Goal: Use online tool/utility: Utilize a website feature to perform a specific function

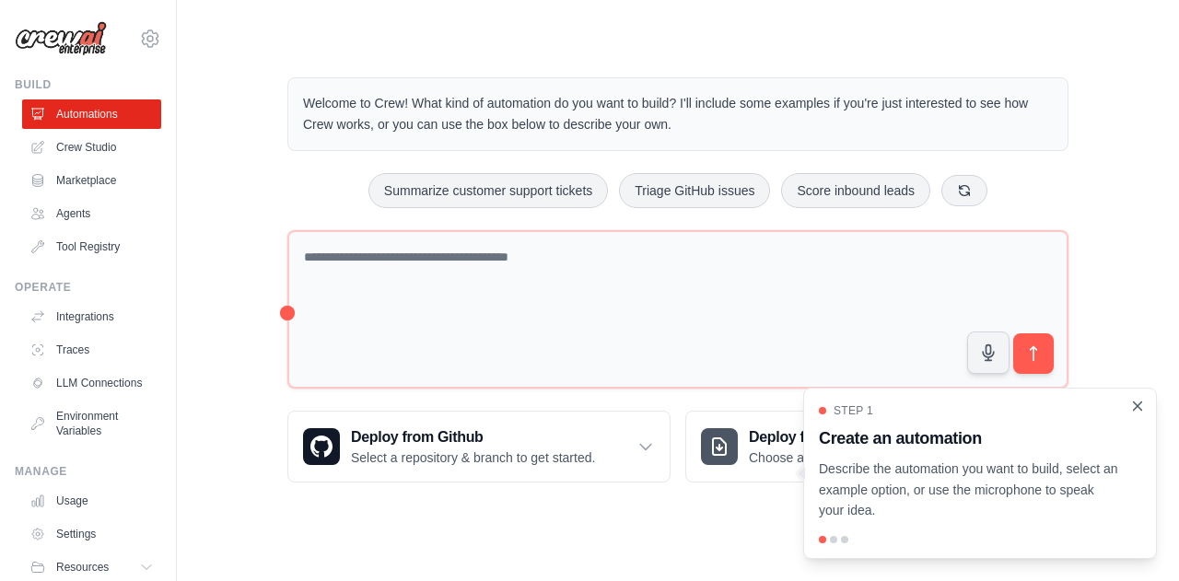
click at [1135, 399] on icon "Close walkthrough" at bounding box center [1137, 406] width 17 height 17
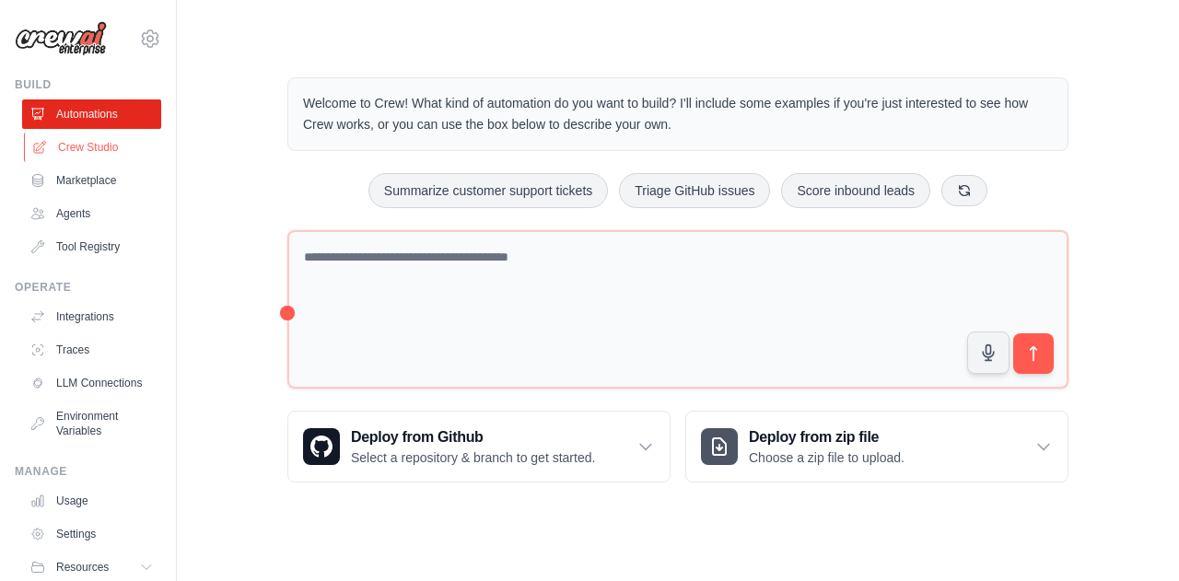
click at [72, 157] on link "Crew Studio" at bounding box center [93, 147] width 139 height 29
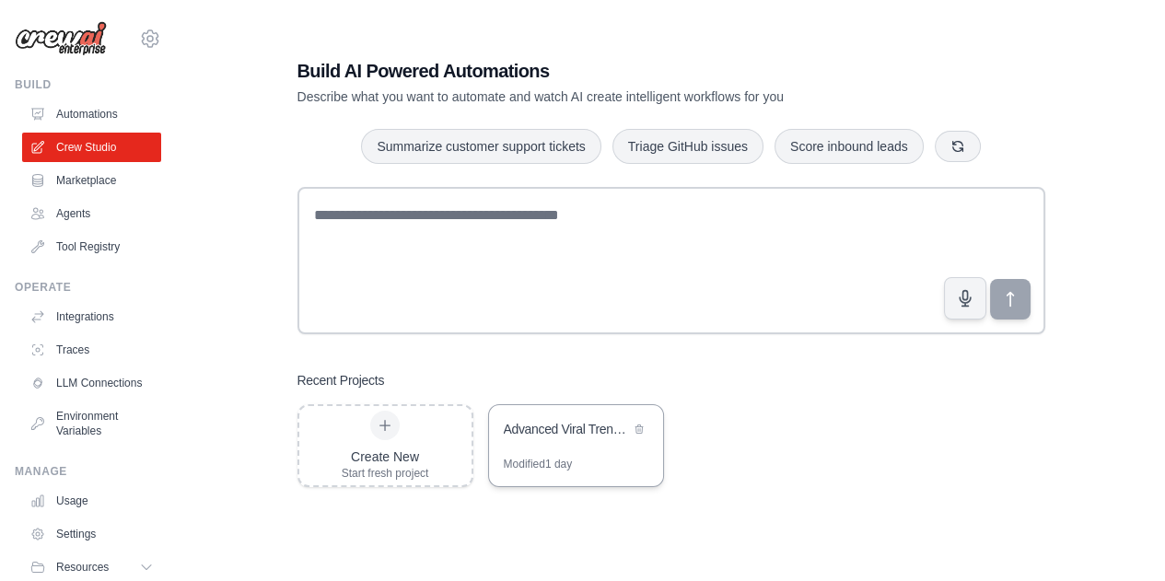
click at [571, 437] on div "Advanced Viral Trends Scout & Video Analyzer" at bounding box center [567, 429] width 126 height 18
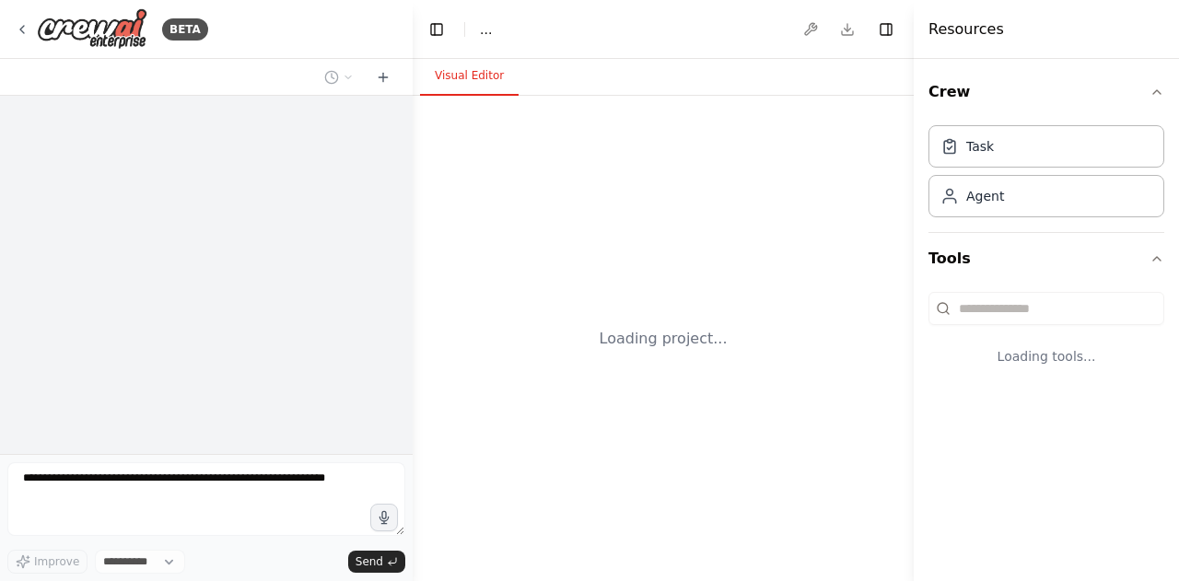
select select "****"
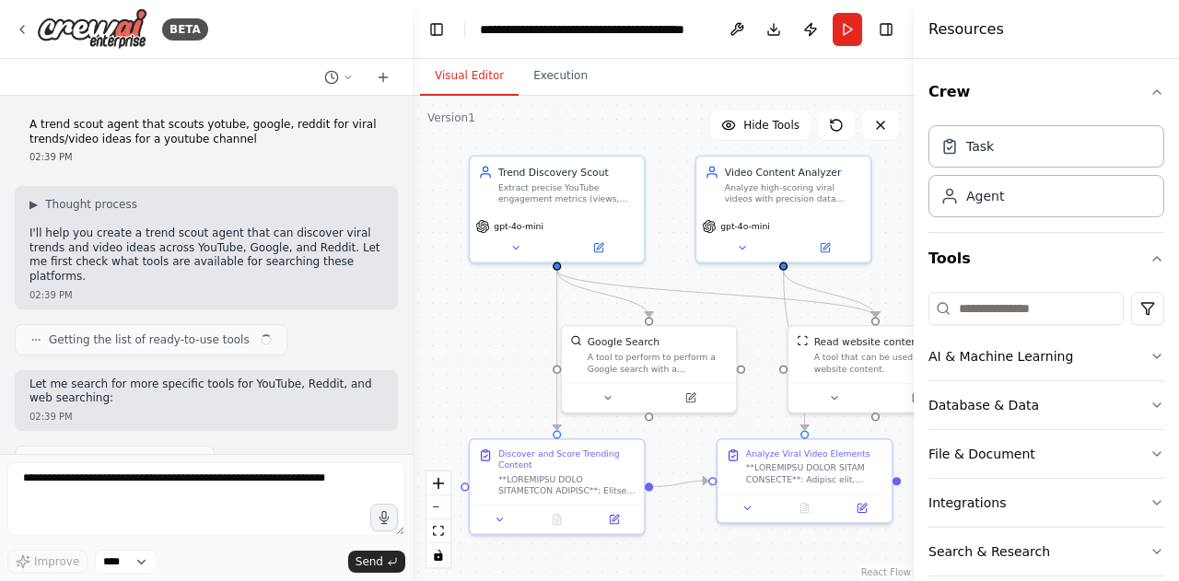
drag, startPoint x: 545, startPoint y: 454, endPoint x: 494, endPoint y: 364, distance: 103.9
click at [494, 364] on div ".deletable-edge-delete-btn { width: 20px; height: 20px; border: 0px solid #ffff…" at bounding box center [663, 338] width 501 height 485
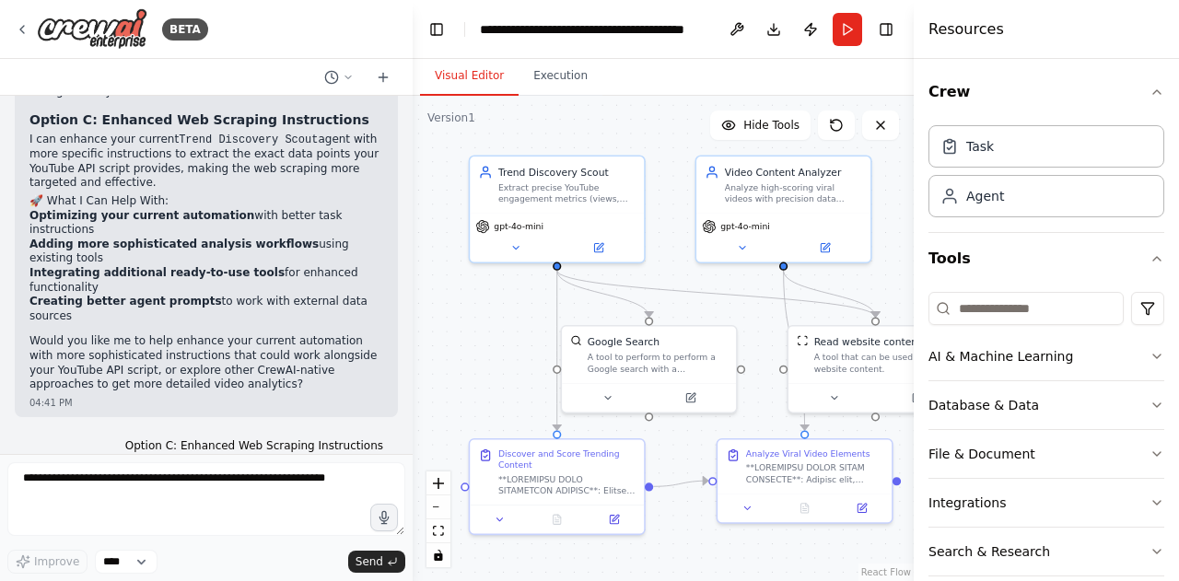
scroll to position [23212, 0]
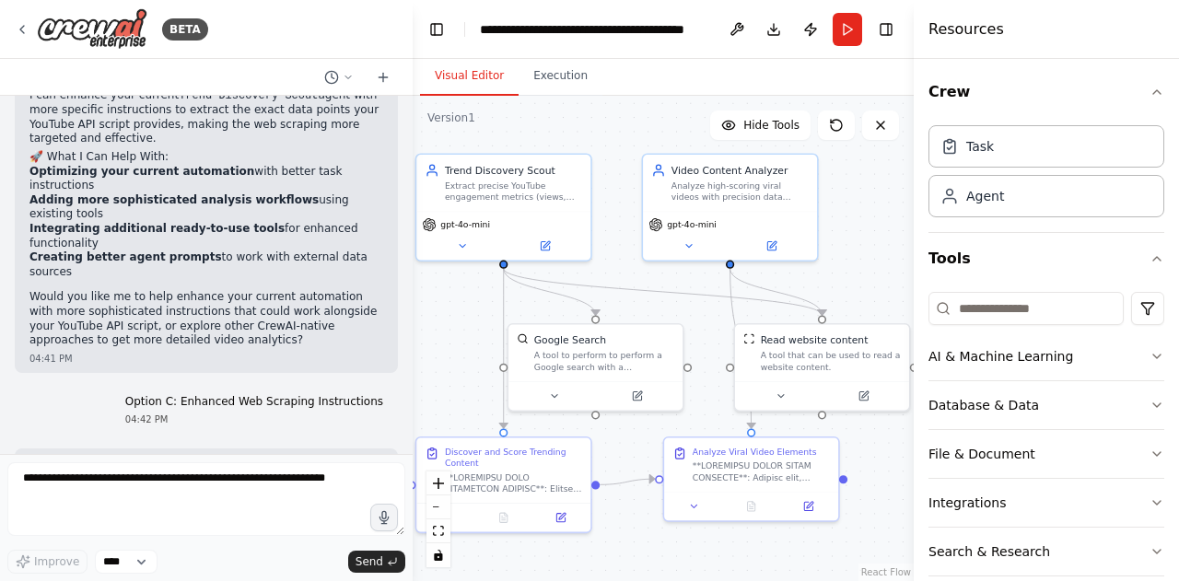
drag, startPoint x: 715, startPoint y: 546, endPoint x: 665, endPoint y: 542, distance: 49.9
click at [665, 542] on div ".deletable-edge-delete-btn { width: 20px; height: 20px; border: 0px solid #ffff…" at bounding box center [663, 338] width 501 height 485
click at [848, 33] on button "Run" at bounding box center [847, 29] width 29 height 33
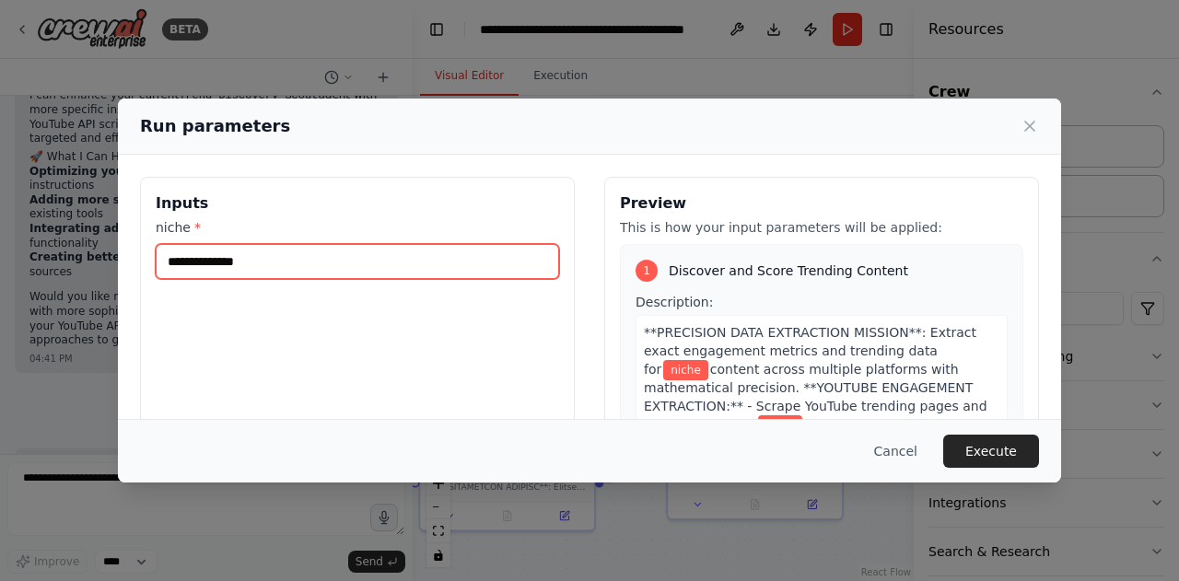
click at [374, 258] on input "niche *" at bounding box center [357, 261] width 403 height 35
type input "*******"
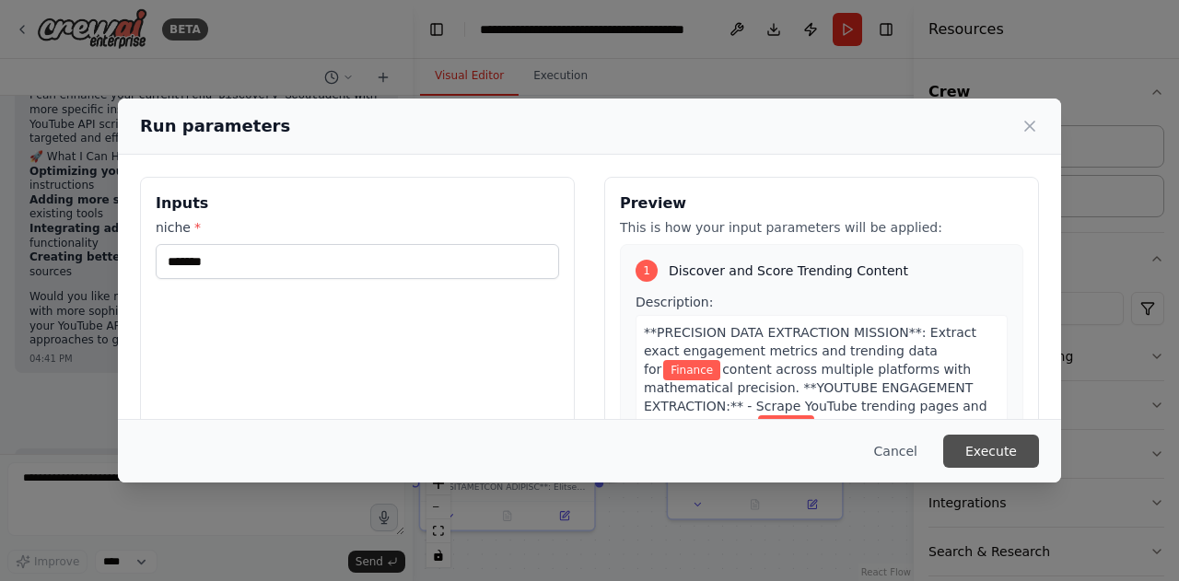
click at [1002, 461] on button "Execute" at bounding box center [991, 451] width 96 height 33
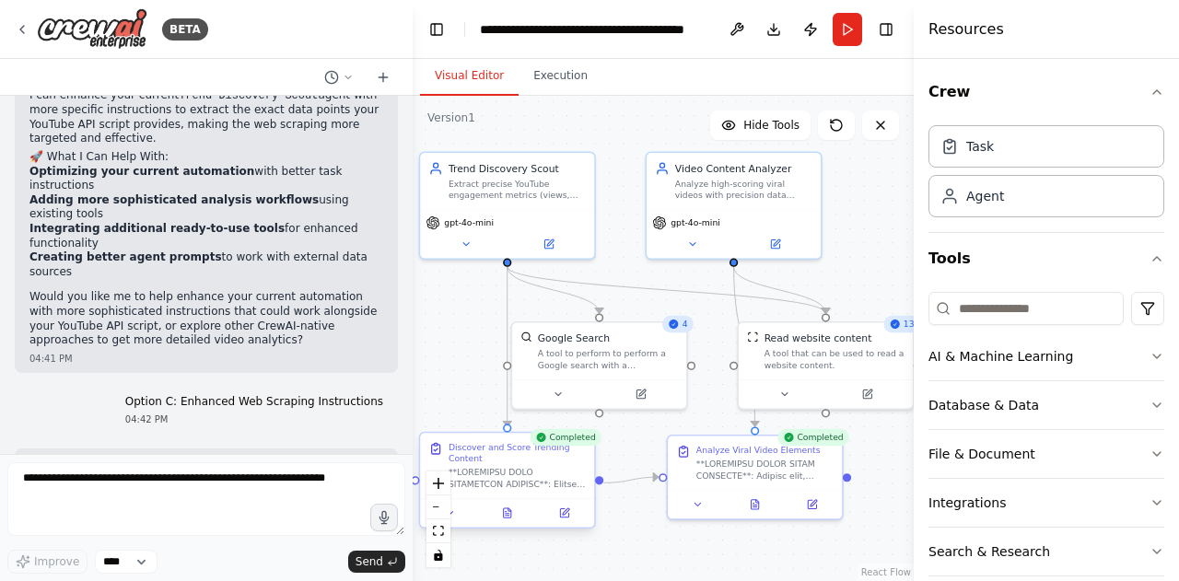
click at [501, 522] on div at bounding box center [507, 512] width 174 height 29
click at [507, 516] on icon at bounding box center [508, 516] width 4 height 0
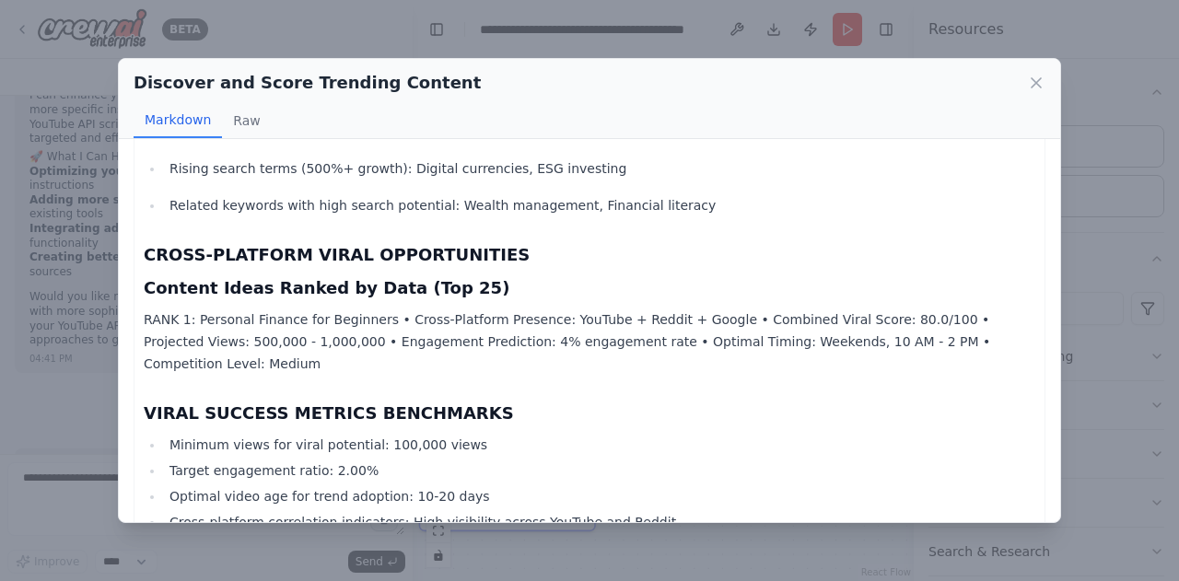
scroll to position [962, 0]
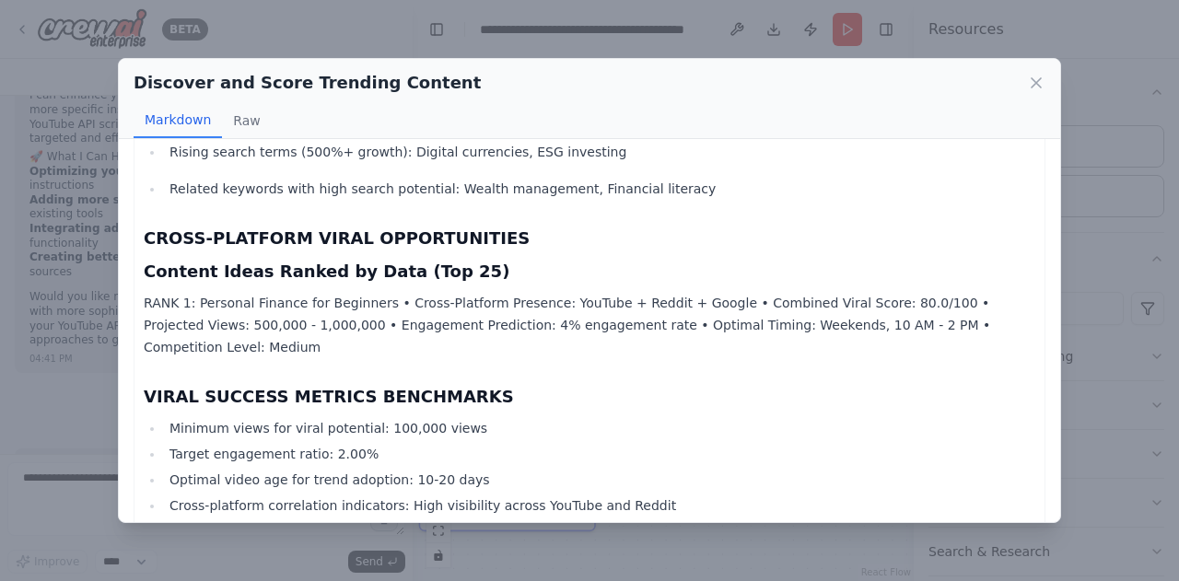
click at [1075, 312] on div "Discover and Score Trending Content Markdown Raw PRECISION VIRAL INTELLIGENCE R…" at bounding box center [589, 290] width 1179 height 581
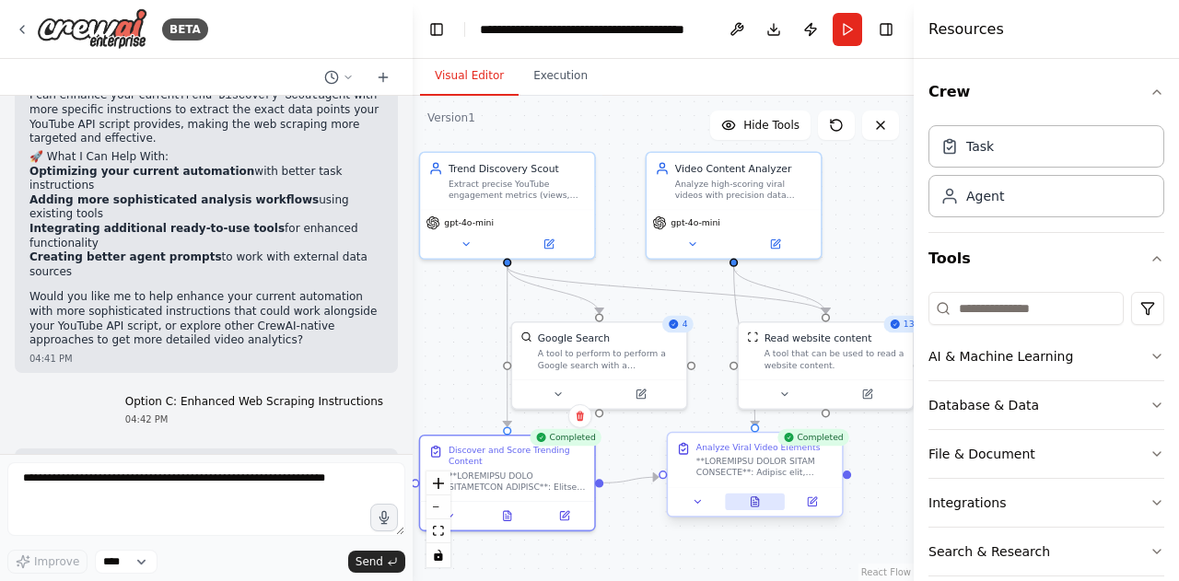
click at [751, 501] on icon at bounding box center [754, 501] width 7 height 9
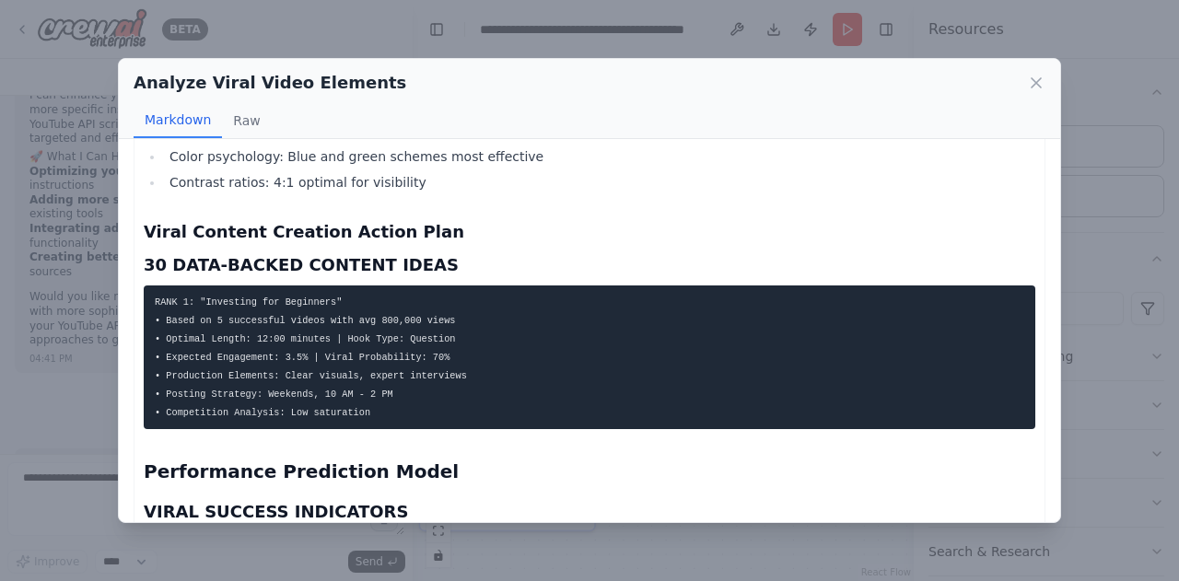
scroll to position [1622, 0]
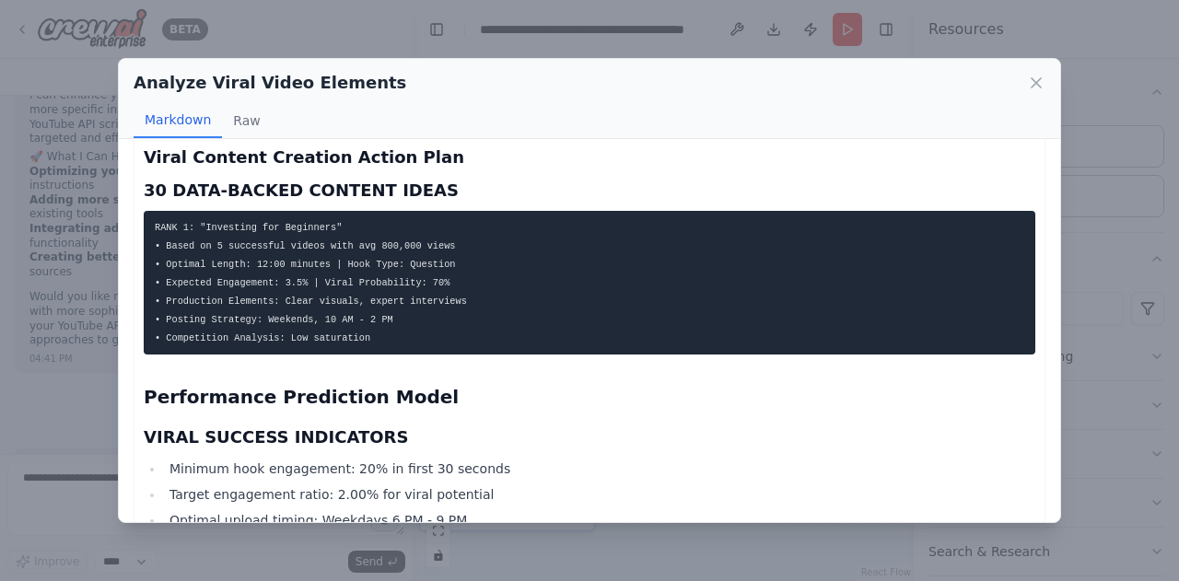
click at [1031, 68] on div "Analyze Viral Video Elements Markdown Raw" at bounding box center [589, 99] width 941 height 80
click at [1032, 84] on icon at bounding box center [1036, 83] width 18 height 18
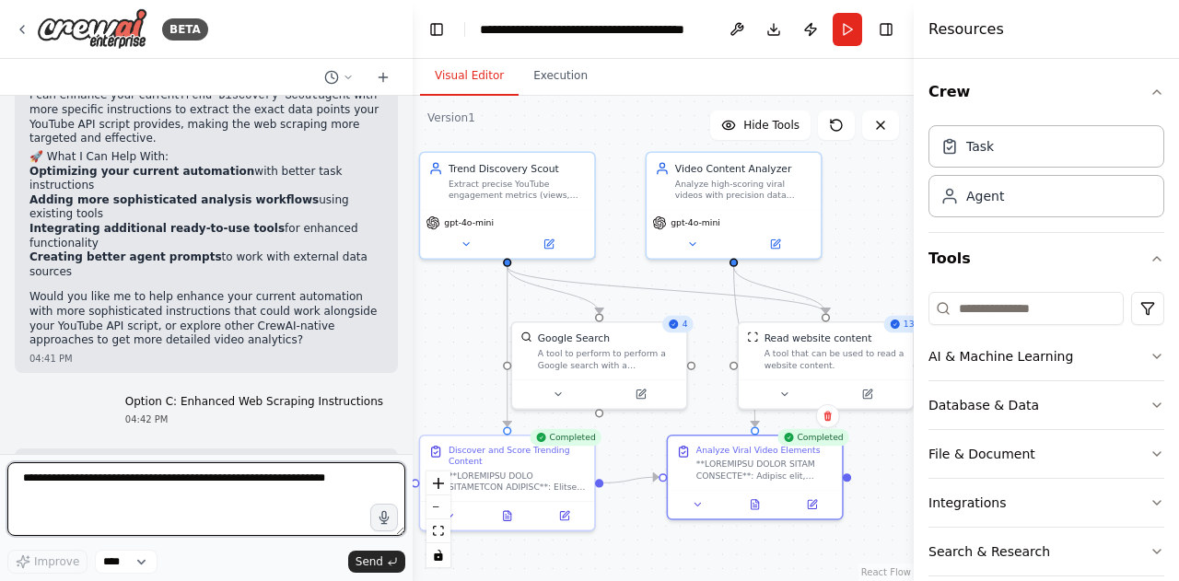
click at [237, 492] on textarea at bounding box center [206, 499] width 398 height 74
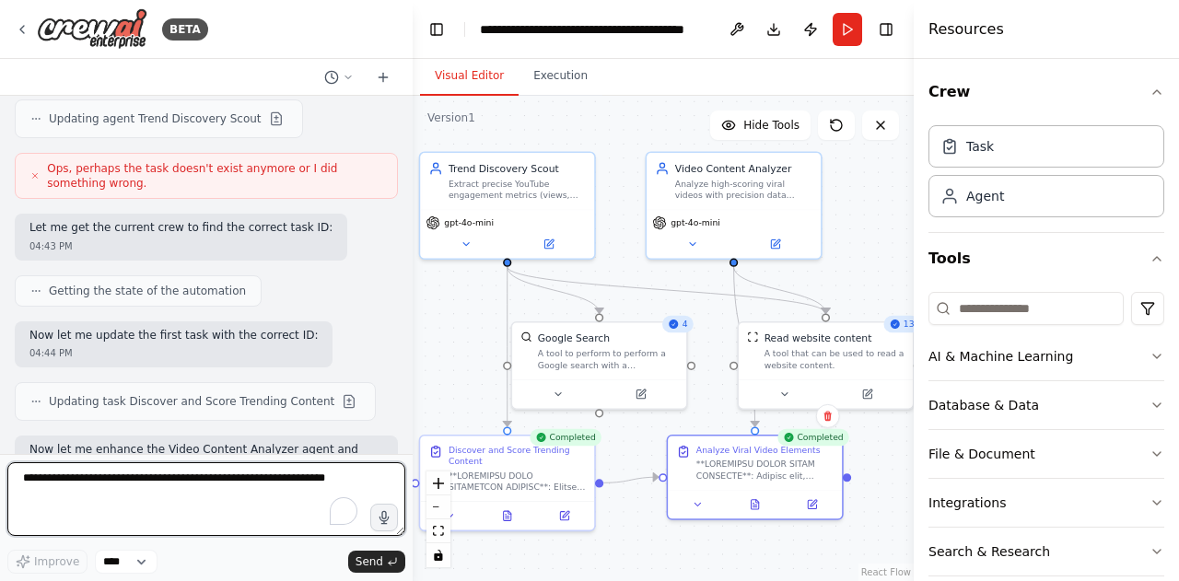
scroll to position [23950, 0]
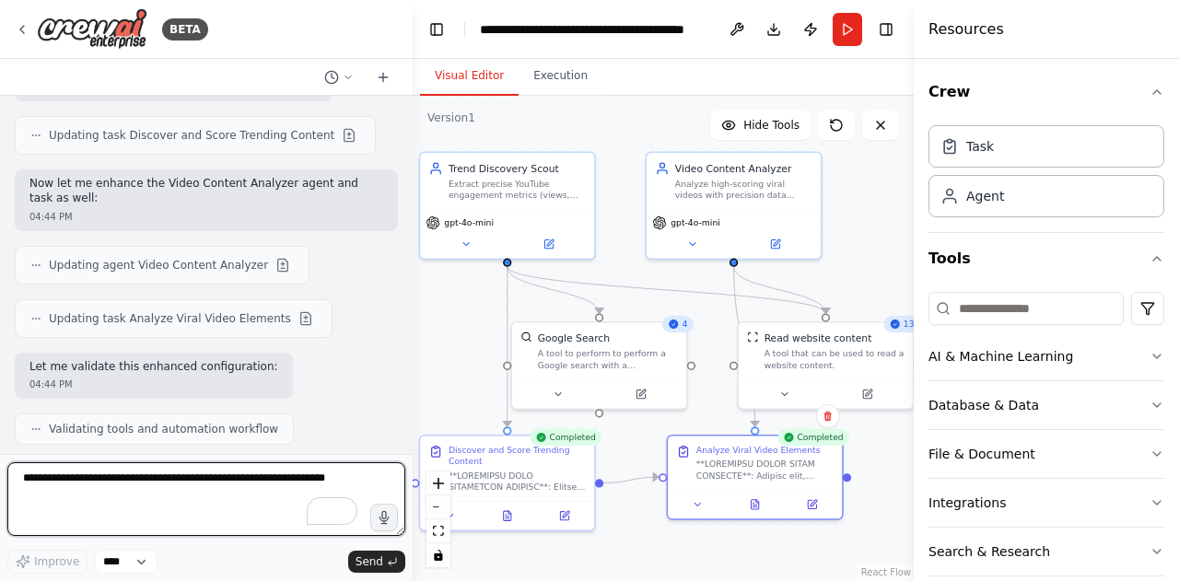
click at [214, 488] on textarea "To enrich screen reader interactions, please activate Accessibility in Grammarl…" at bounding box center [206, 499] width 398 height 74
type textarea "***"
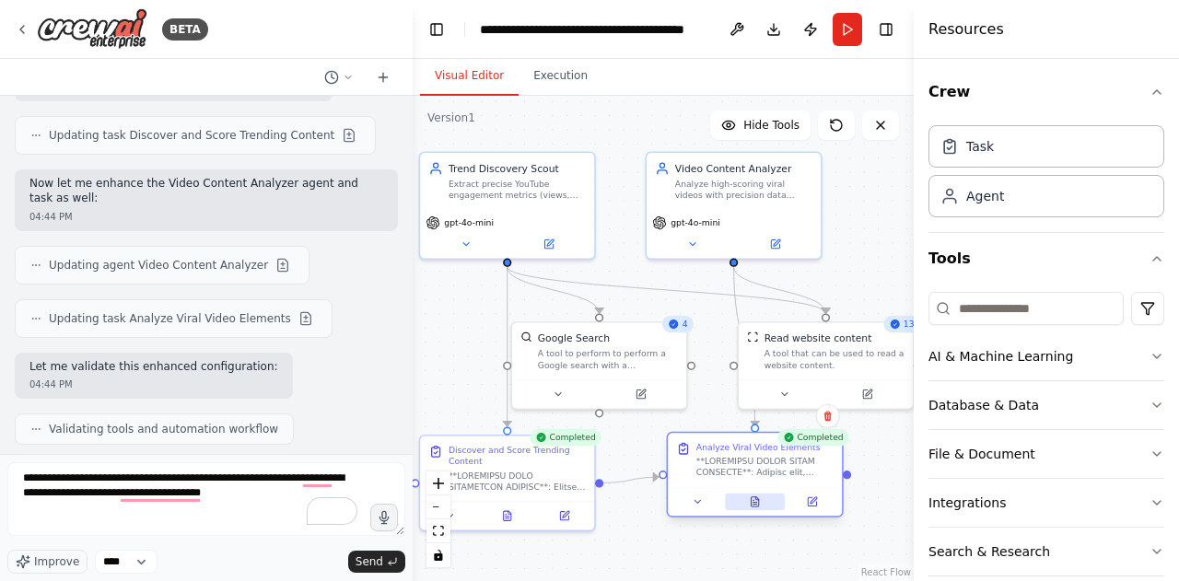
click at [755, 508] on button at bounding box center [755, 502] width 60 height 17
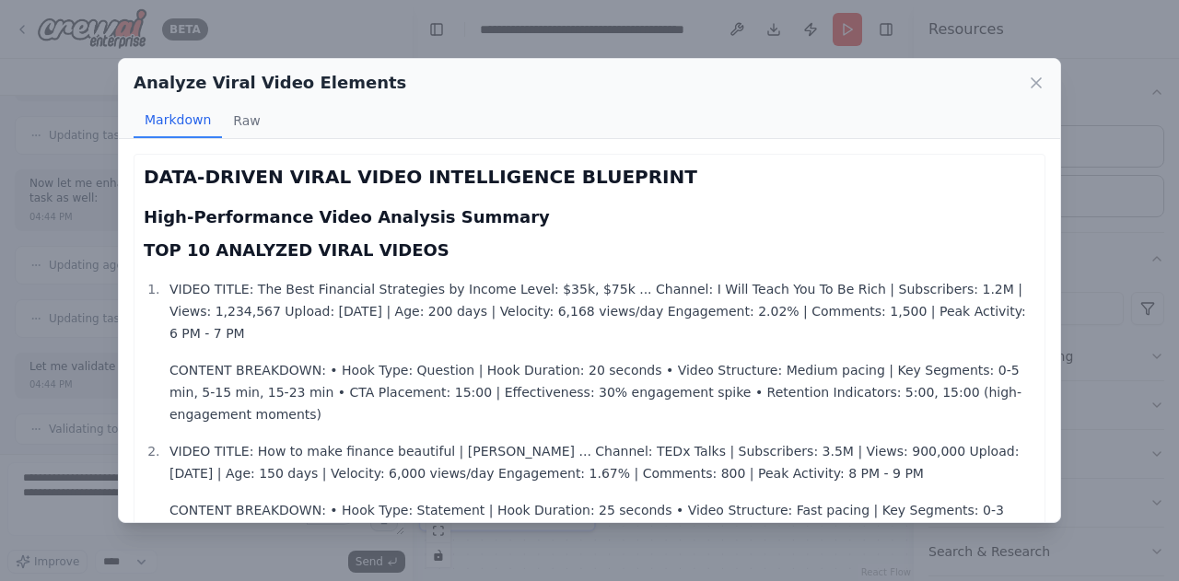
click at [161, 179] on h2 "DATA-DRIVEN VIRAL VIDEO INTELLIGENCE BLUEPRINT" at bounding box center [589, 177] width 891 height 26
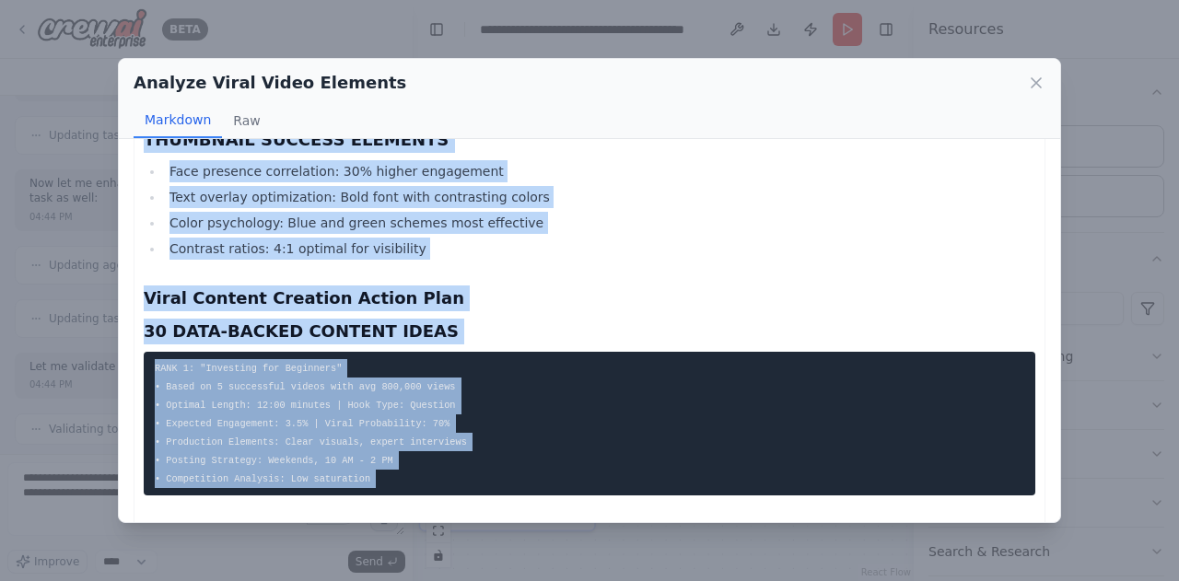
scroll to position [1622, 0]
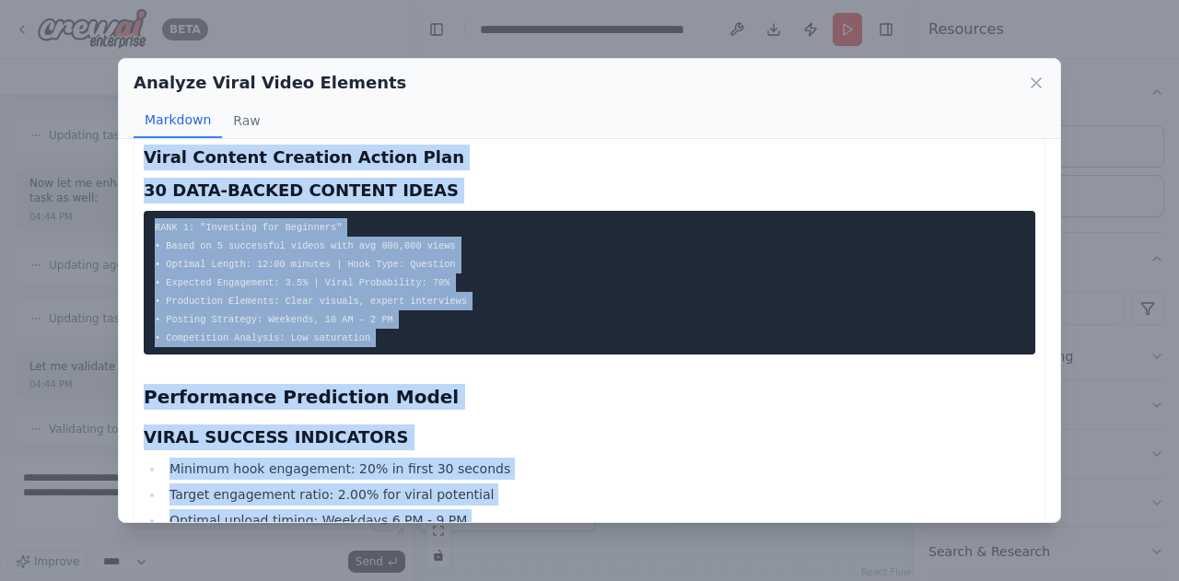
drag, startPoint x: 161, startPoint y: 179, endPoint x: 658, endPoint y: 499, distance: 591.6
copy div "DATA-DRIVEN VIRAL VIDEO INTELLIGENCE BLUEPRINT High-Performance Video Analysis …"
click at [1033, 81] on icon at bounding box center [1035, 82] width 9 height 9
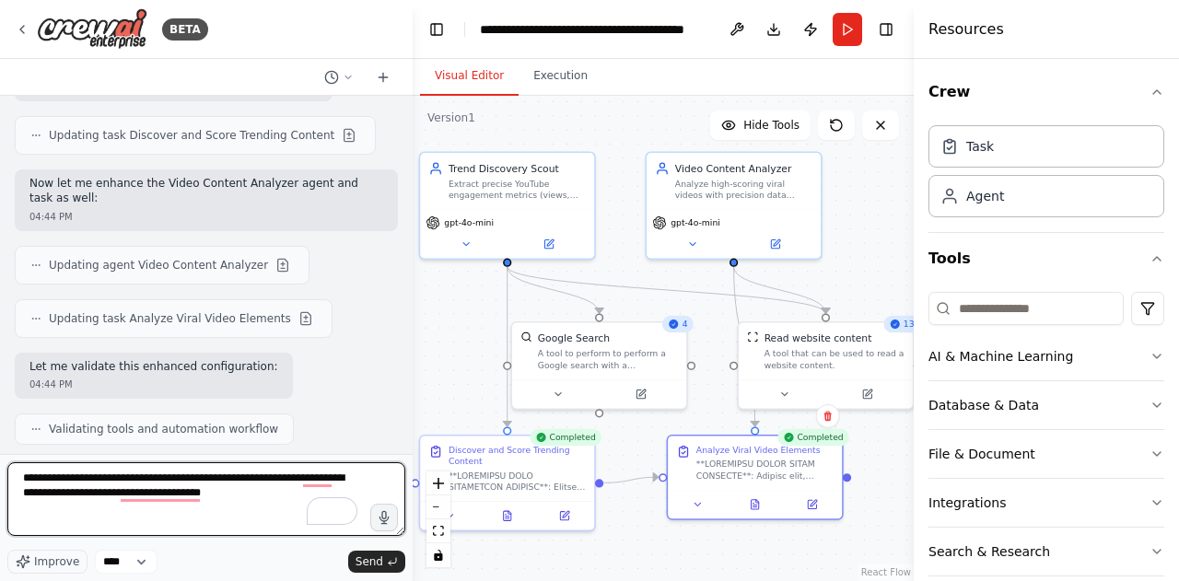
click at [183, 504] on textarea "**********" at bounding box center [206, 499] width 398 height 74
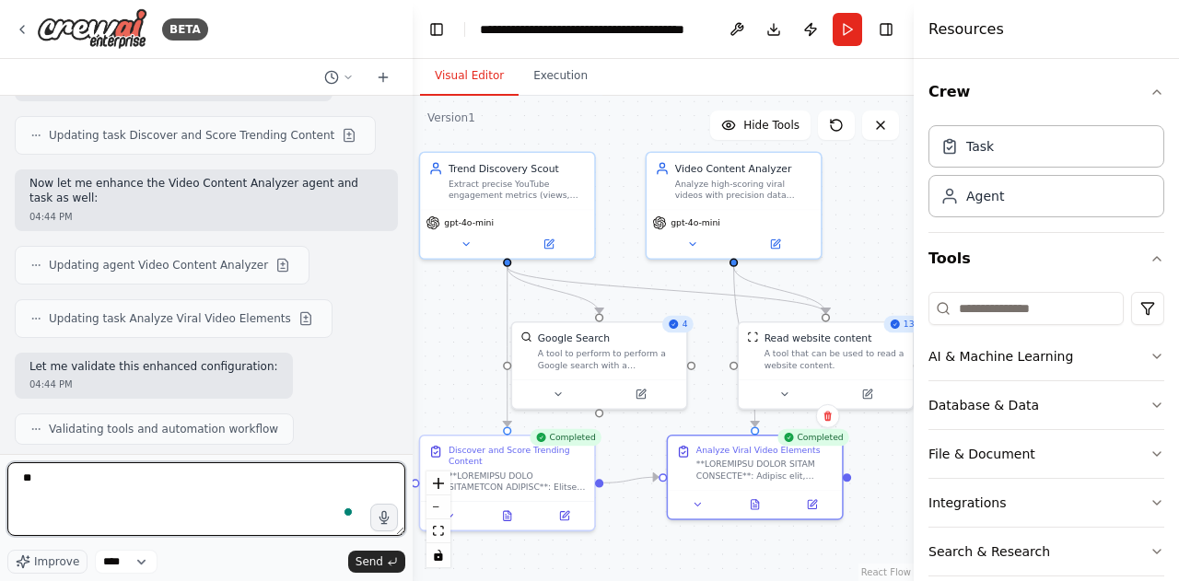
type textarea "*"
click at [183, 504] on textarea "**********" at bounding box center [206, 499] width 398 height 74
type textarea "*"
click at [177, 481] on textarea "**********" at bounding box center [206, 499] width 398 height 74
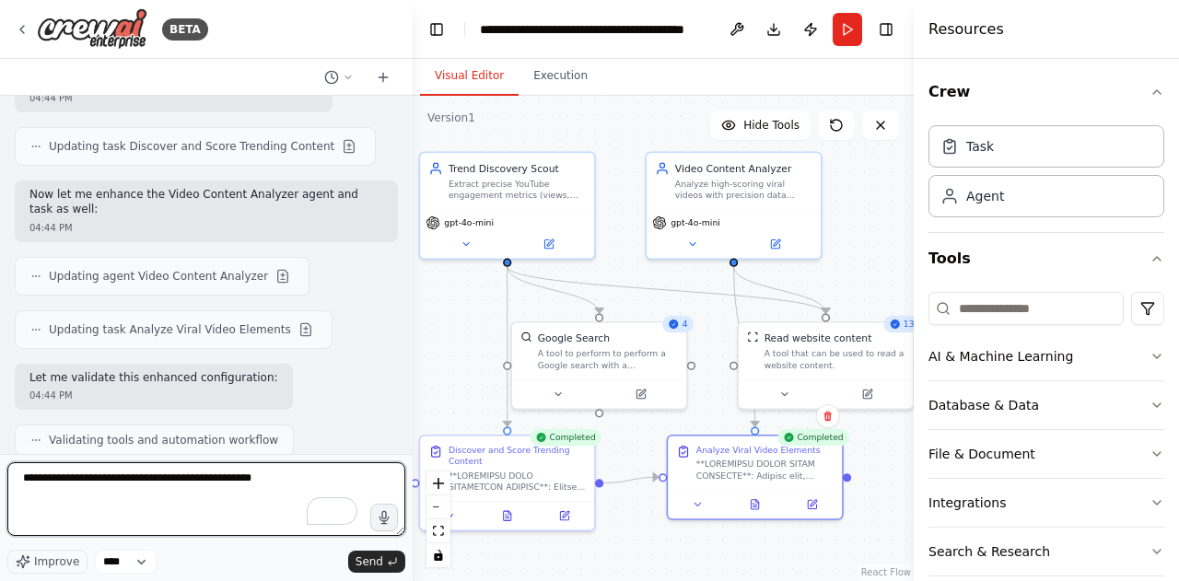
scroll to position [23950, 0]
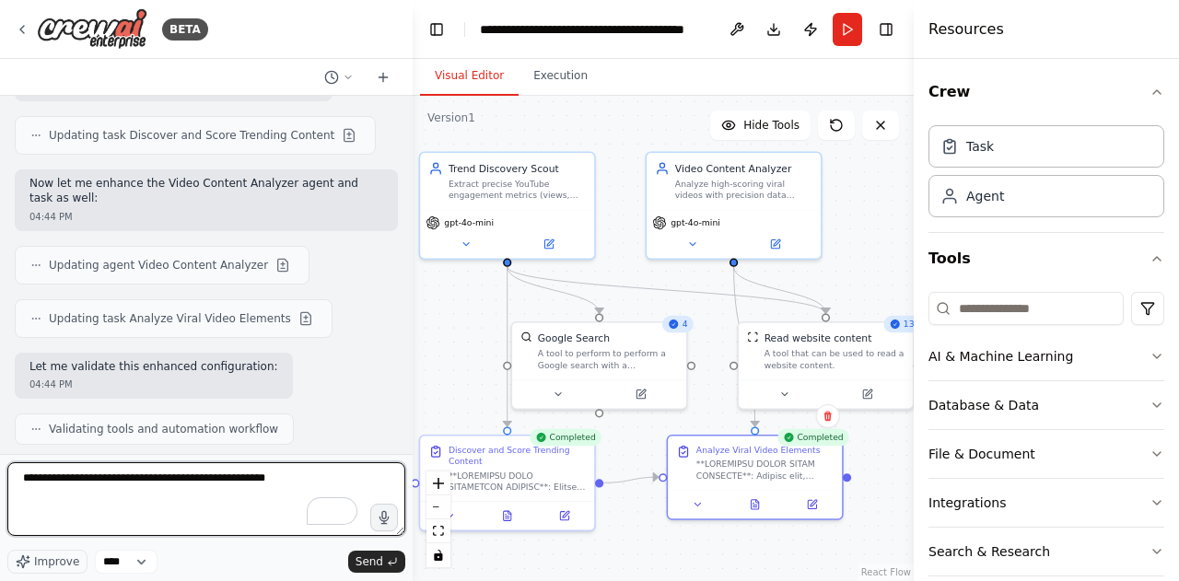
type textarea "**********"
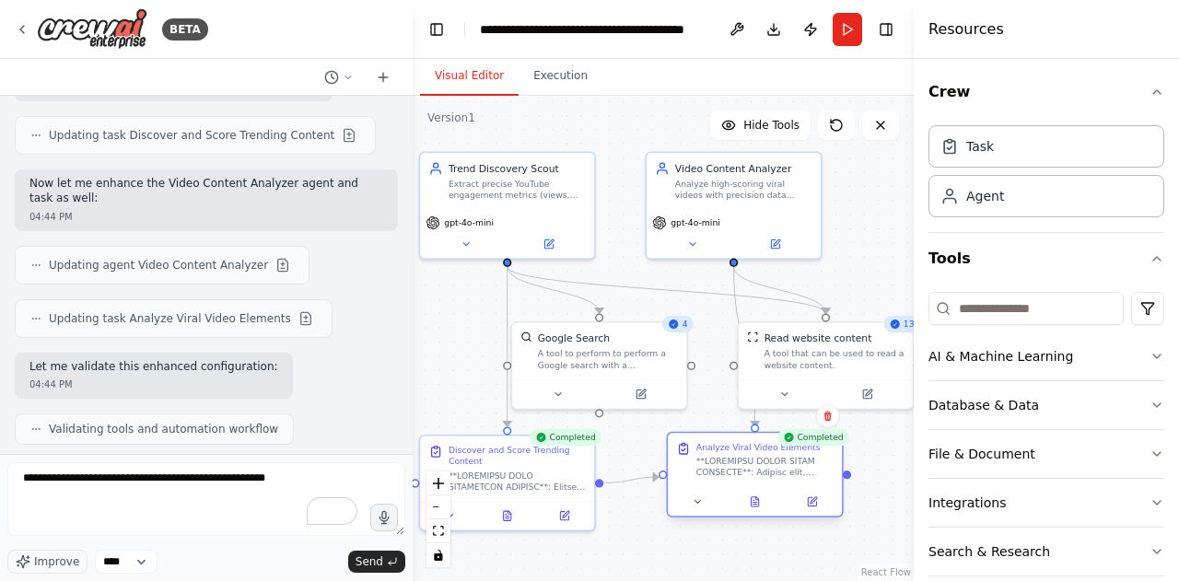
click at [751, 511] on div at bounding box center [755, 501] width 174 height 29
click at [751, 501] on icon at bounding box center [754, 501] width 7 height 9
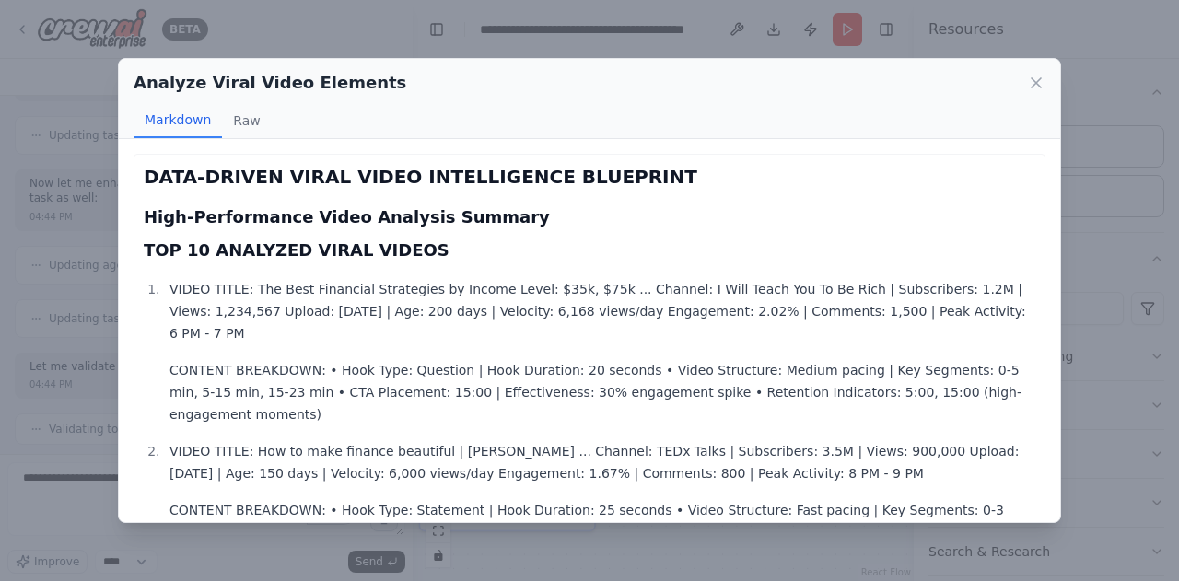
click at [149, 177] on h2 "DATA-DRIVEN VIRAL VIDEO INTELLIGENCE BLUEPRINT" at bounding box center [589, 177] width 891 height 26
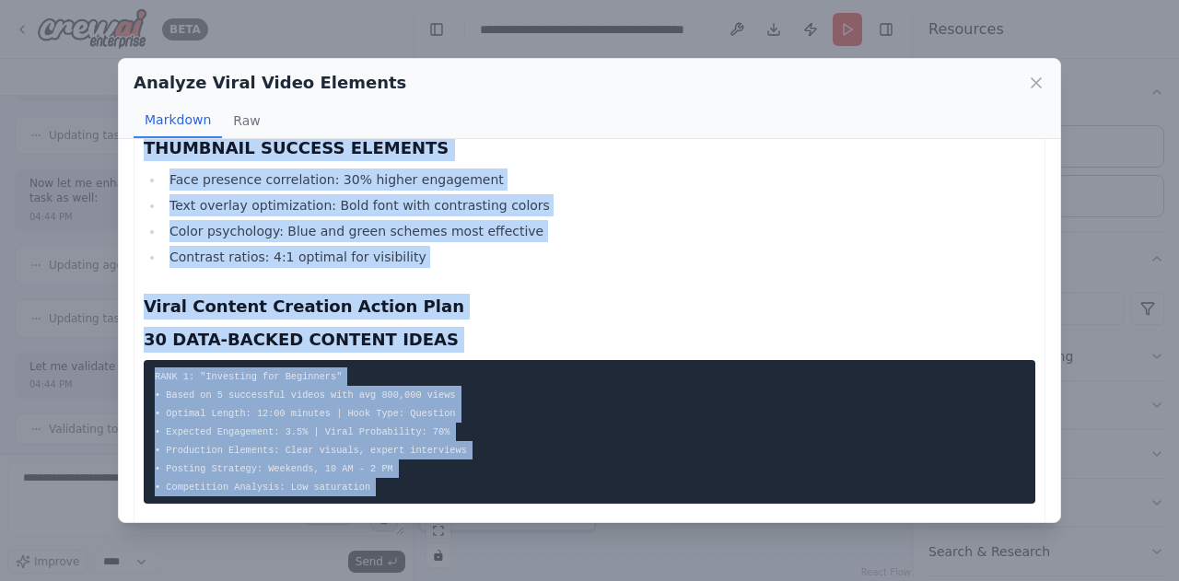
scroll to position [1622, 0]
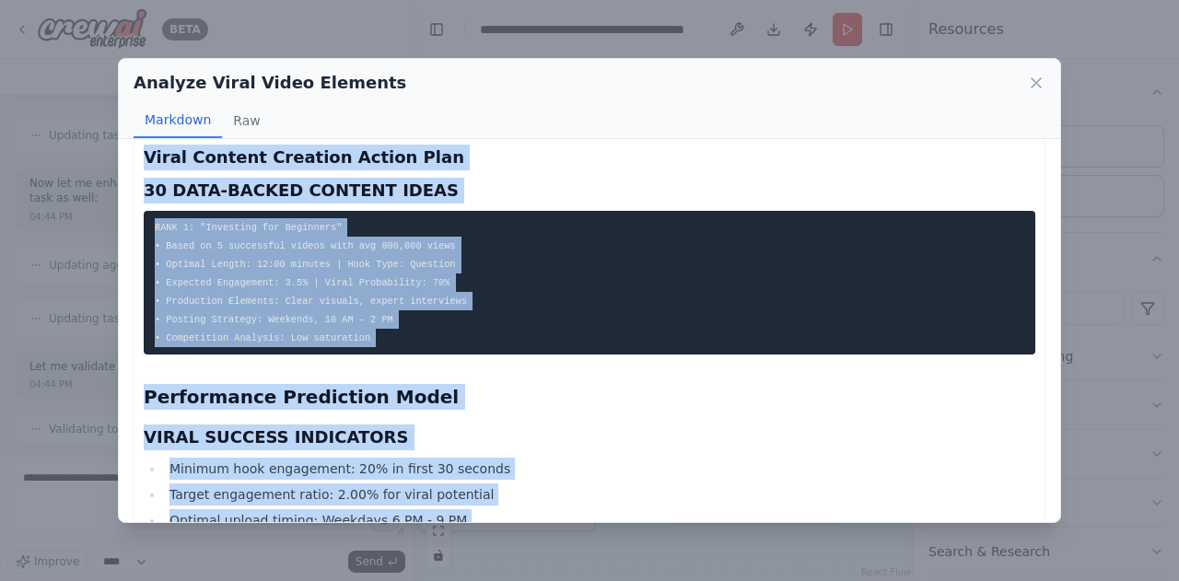
drag, startPoint x: 149, startPoint y: 177, endPoint x: 676, endPoint y: 498, distance: 617.1
copy div "DATA-DRIVEN VIRAL VIDEO INTELLIGENCE BLUEPRINT High-Performance Video Analysis …"
click at [1031, 85] on icon at bounding box center [1036, 83] width 18 height 18
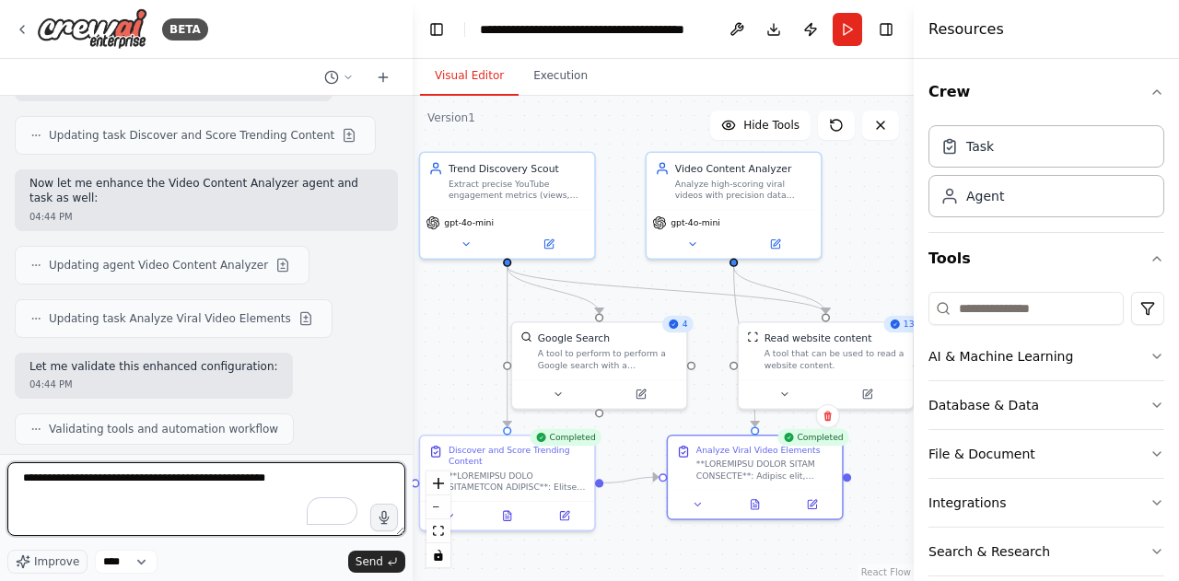
click at [232, 490] on textarea "**********" at bounding box center [206, 499] width 398 height 74
paste textarea "**********"
click at [347, 486] on textarea "**********" at bounding box center [206, 499] width 398 height 74
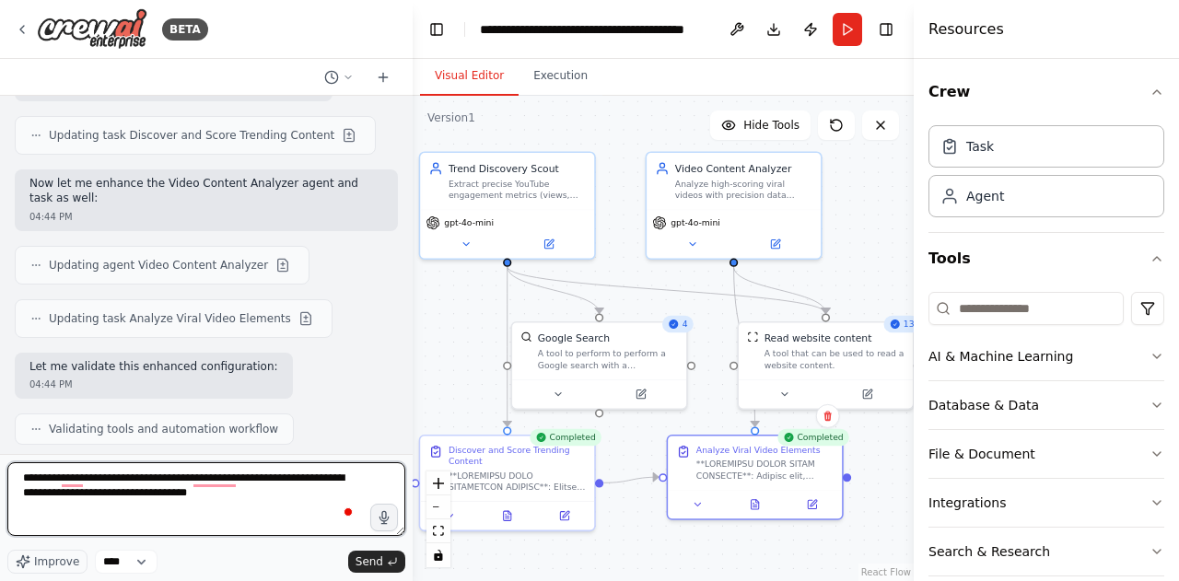
type textarea "**********"
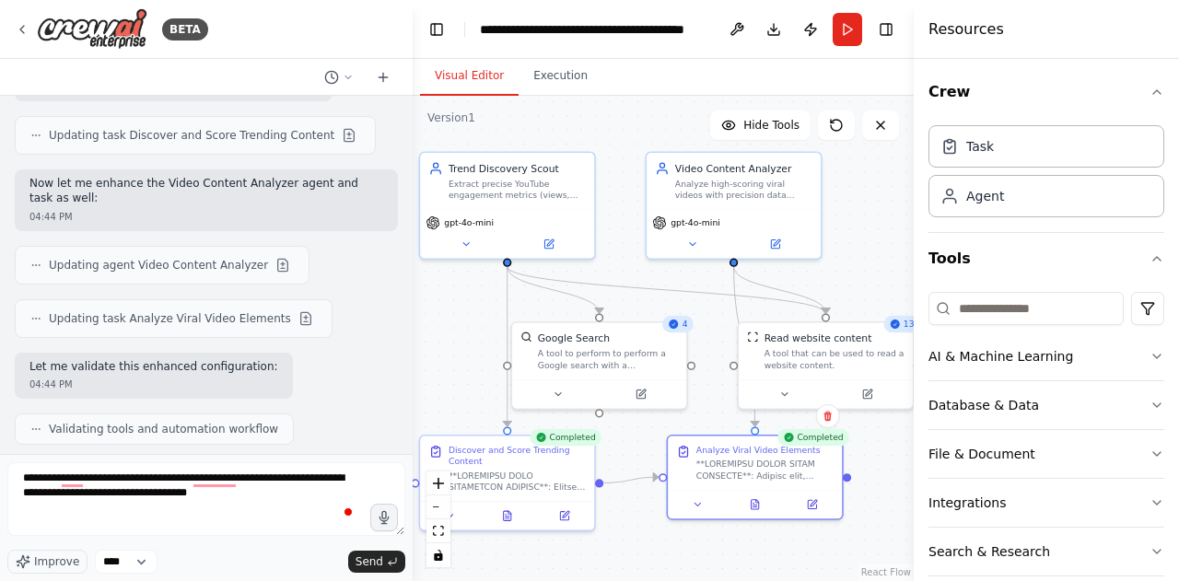
click at [0, 0] on button "Rewrite with Grammarly" at bounding box center [0, 0] width 0 height 0
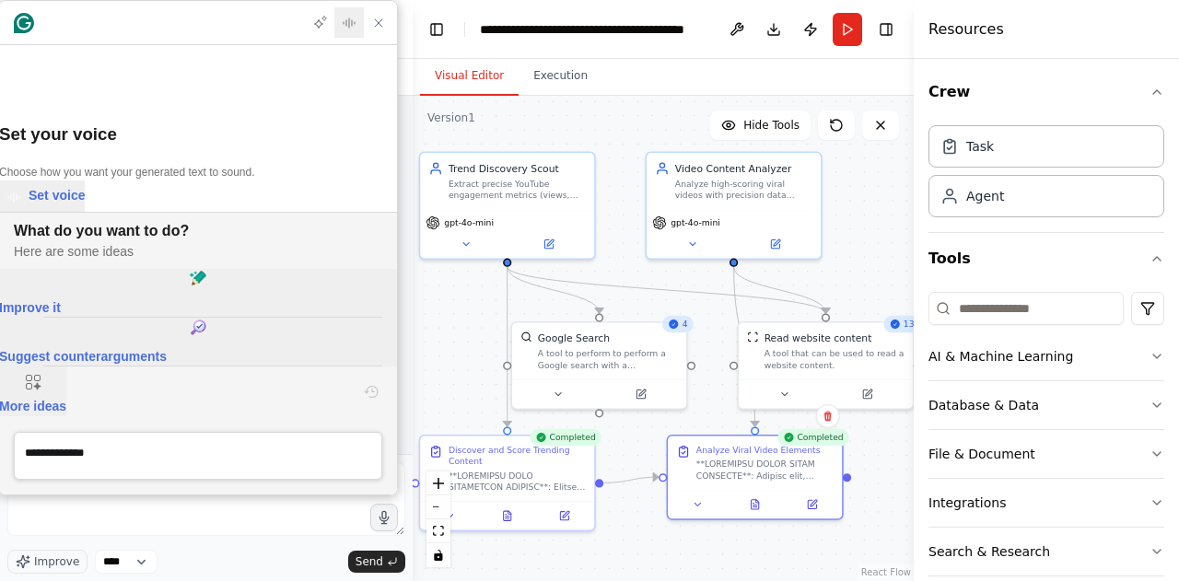
scroll to position [0, 0]
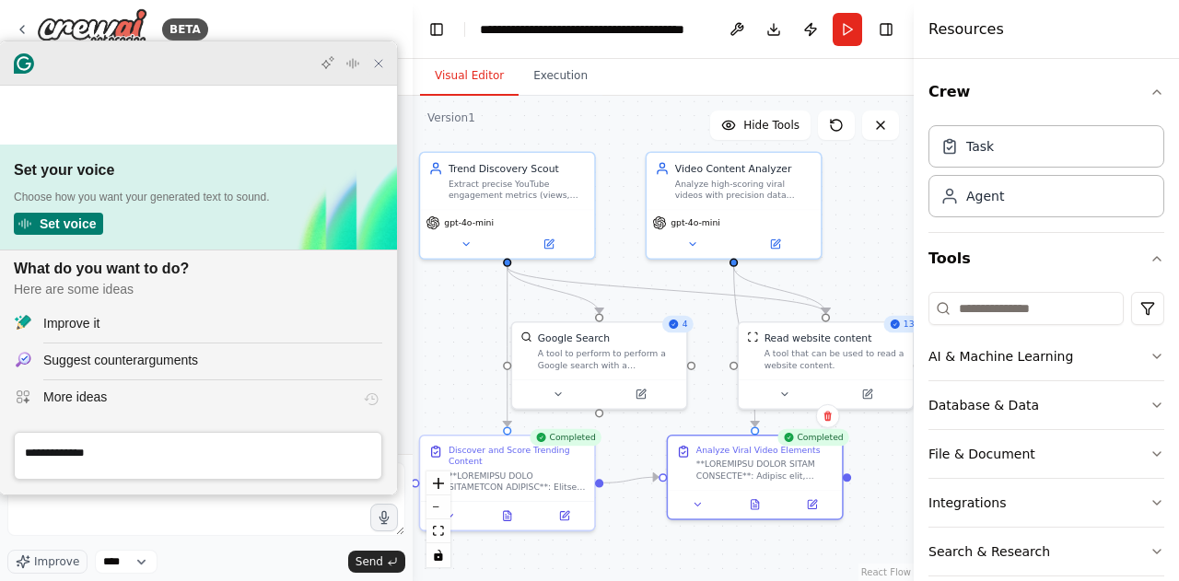
click at [378, 71] on icon "Close Grammarly Assistant" at bounding box center [378, 63] width 15 height 15
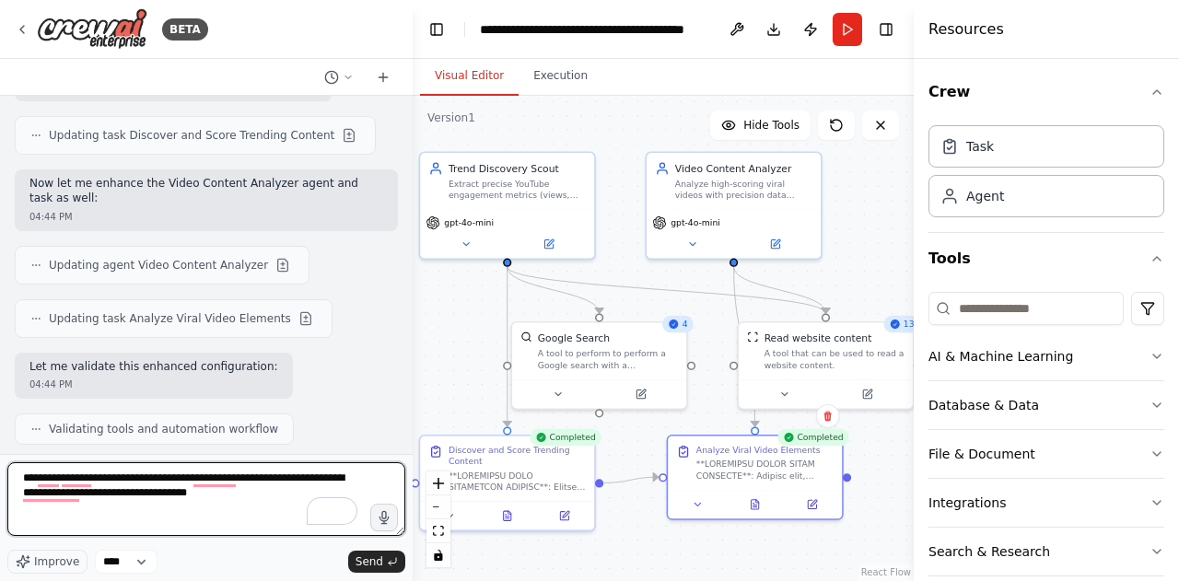
click at [234, 513] on textarea "**********" at bounding box center [206, 499] width 398 height 74
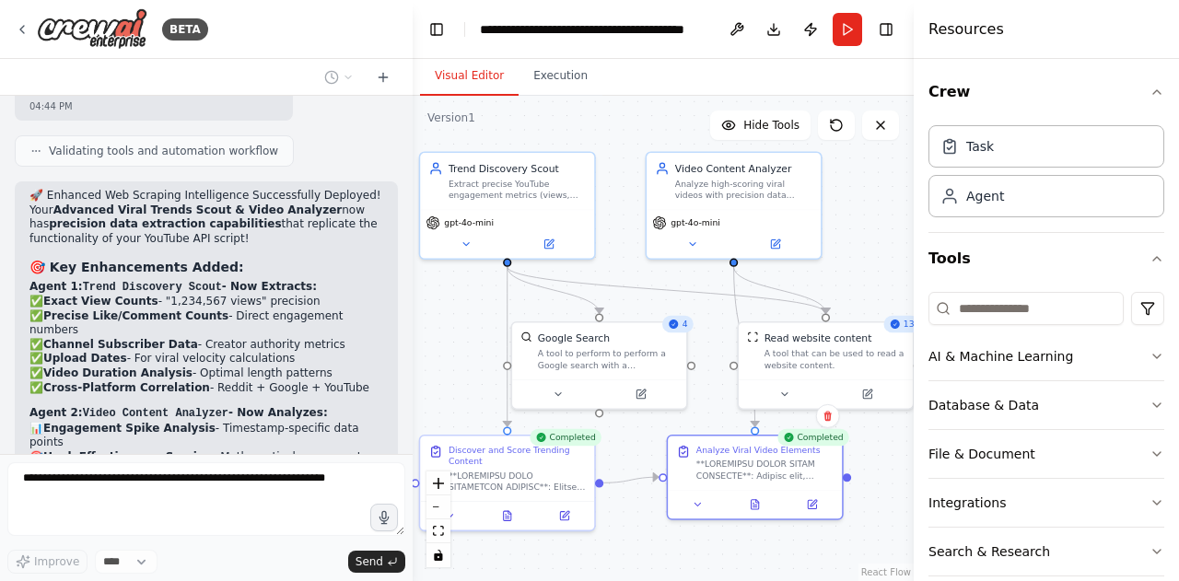
scroll to position [24243, 0]
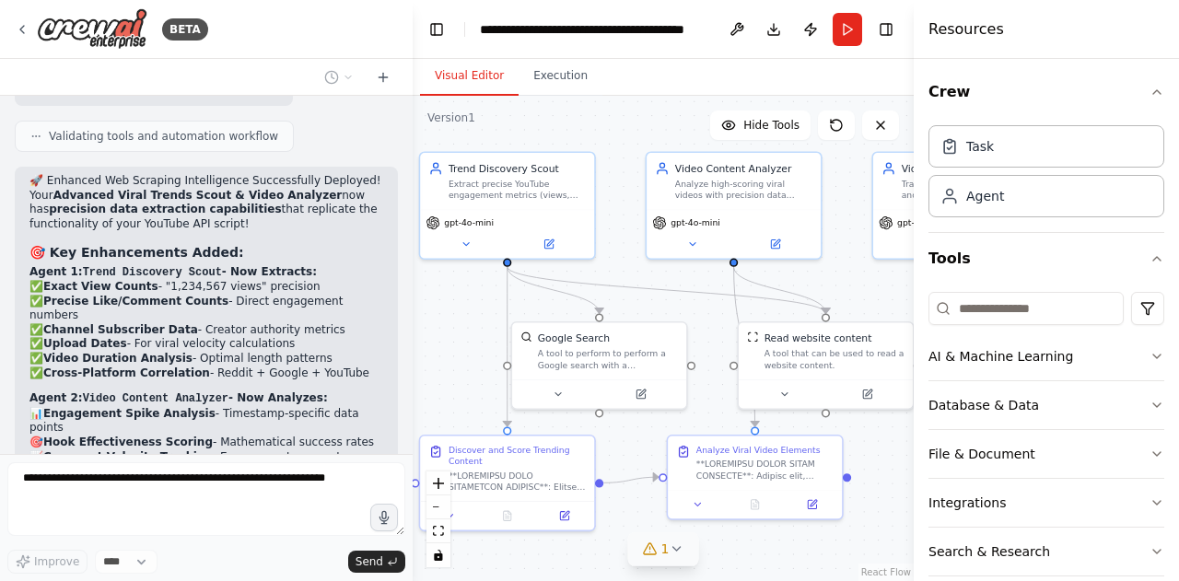
click at [658, 556] on div "1" at bounding box center [656, 549] width 27 height 18
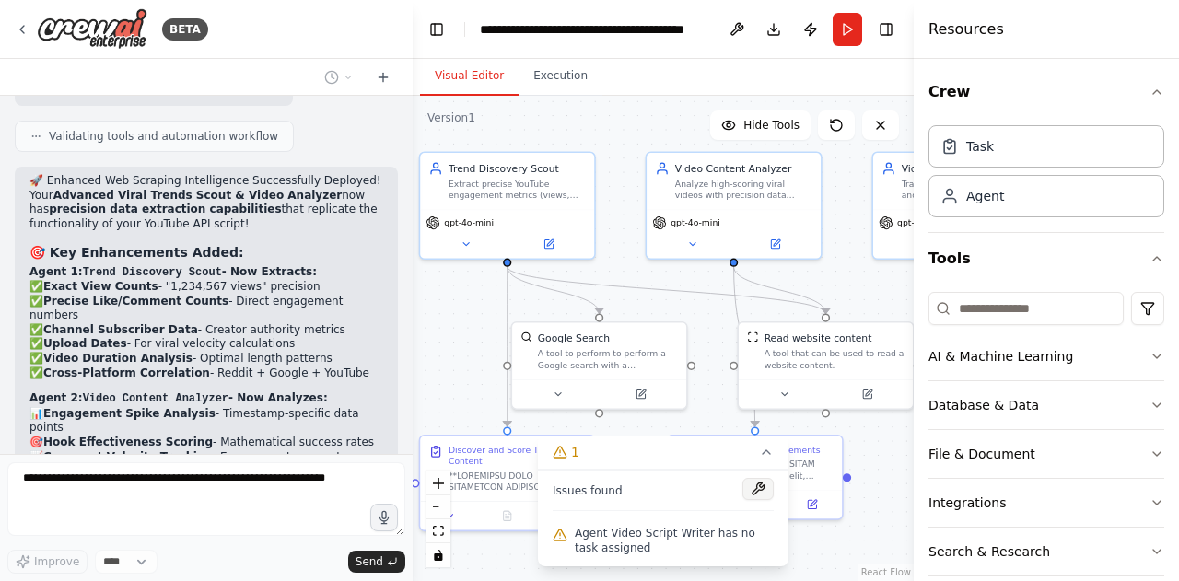
click at [753, 492] on button at bounding box center [757, 489] width 31 height 22
click at [748, 496] on div at bounding box center [757, 490] width 31 height 25
click at [761, 493] on div at bounding box center [757, 490] width 31 height 25
click at [886, 468] on div ".deletable-edge-delete-btn { width: 20px; height: 20px; border: 0px solid #ffff…" at bounding box center [663, 338] width 501 height 485
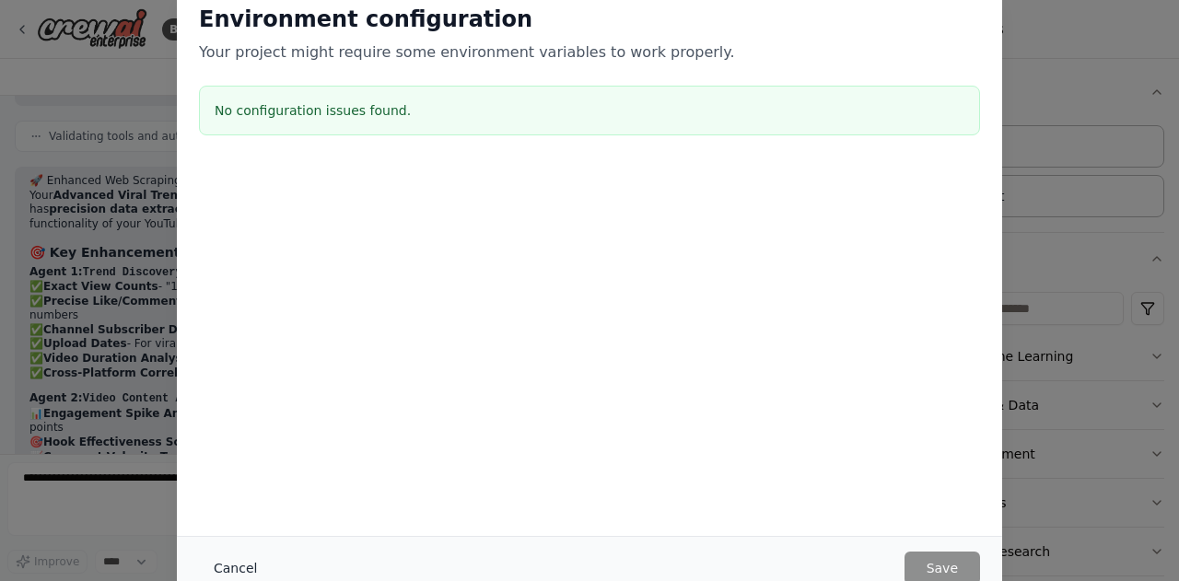
click at [236, 565] on button "Cancel" at bounding box center [235, 568] width 73 height 33
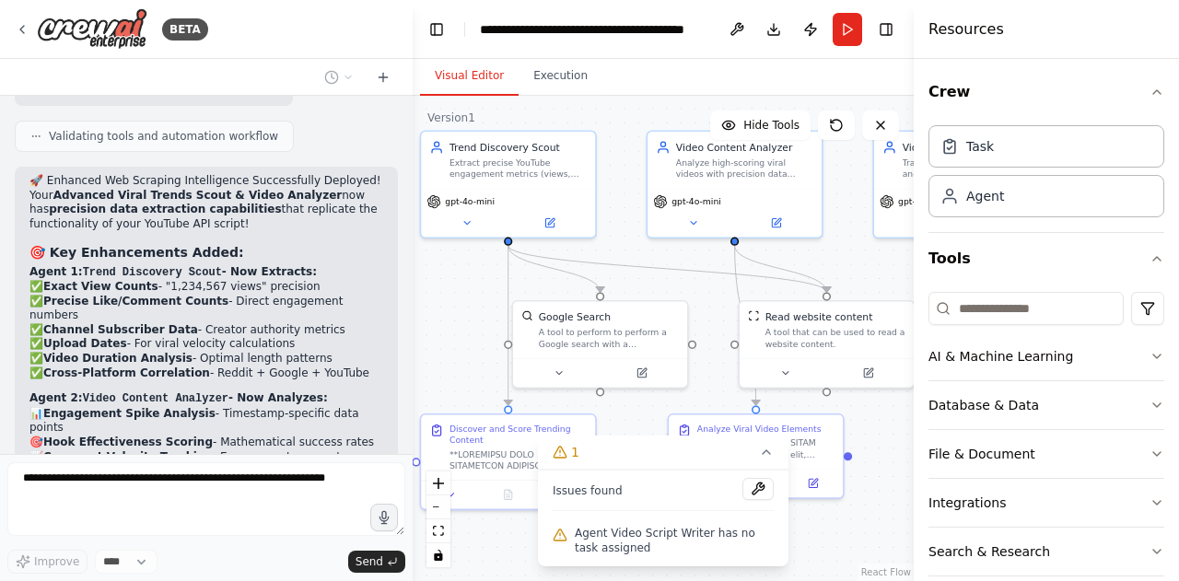
drag, startPoint x: 878, startPoint y: 497, endPoint x: 866, endPoint y: 476, distance: 24.3
click at [866, 476] on div ".deletable-edge-delete-btn { width: 20px; height: 20px; border: 0px solid #ffff…" at bounding box center [663, 338] width 501 height 485
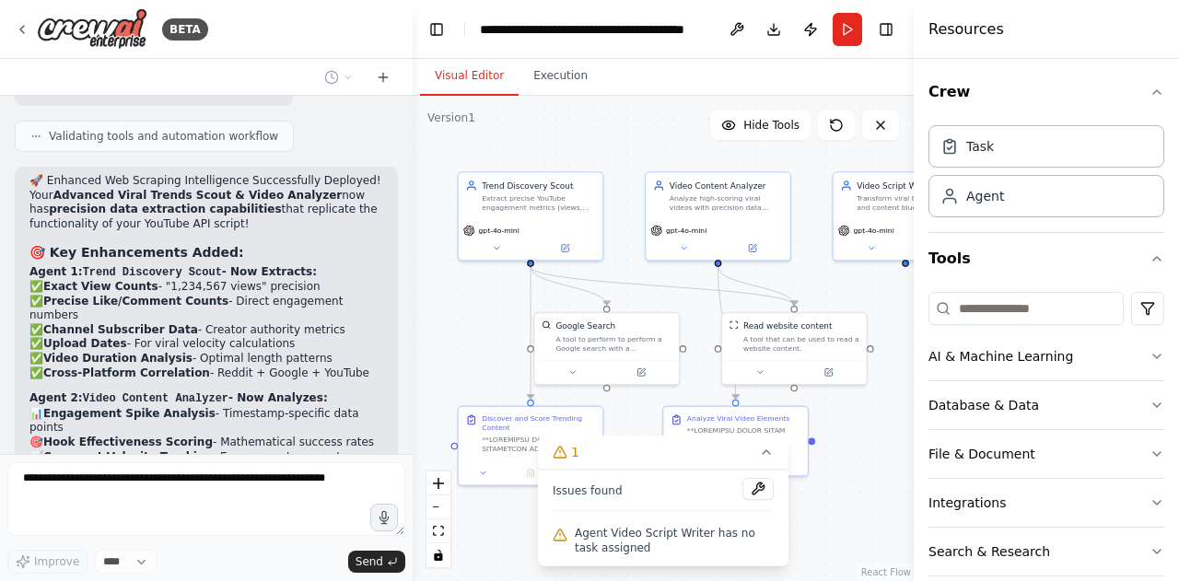
drag, startPoint x: 874, startPoint y: 467, endPoint x: 845, endPoint y: 448, distance: 34.5
click at [845, 448] on div ".deletable-edge-delete-btn { width: 20px; height: 20px; border: 0px solid #ffff…" at bounding box center [663, 338] width 501 height 485
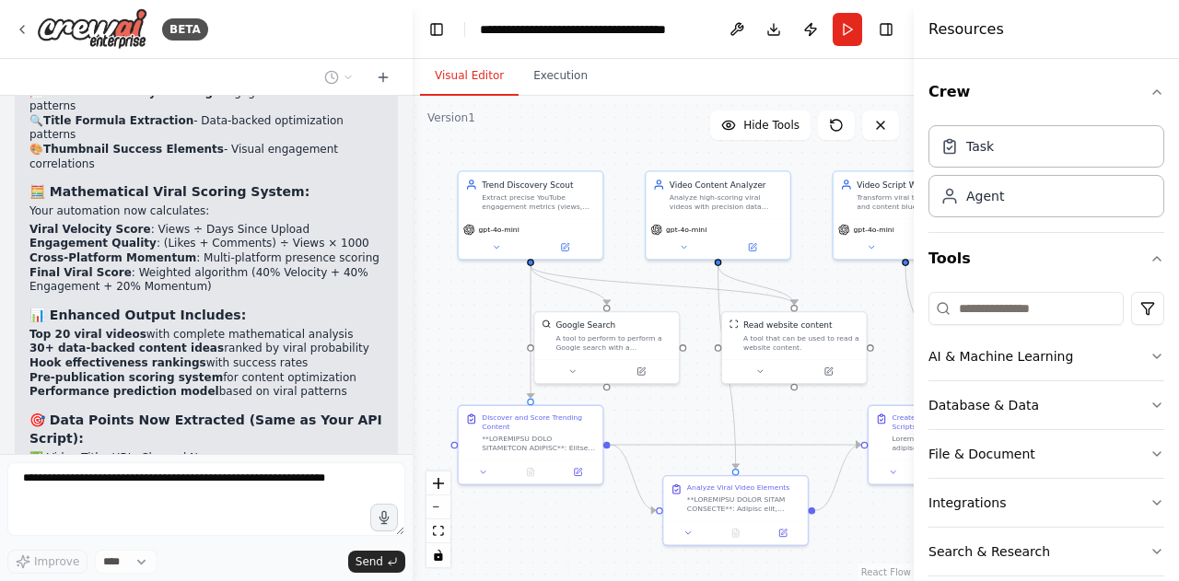
scroll to position [24593, 0]
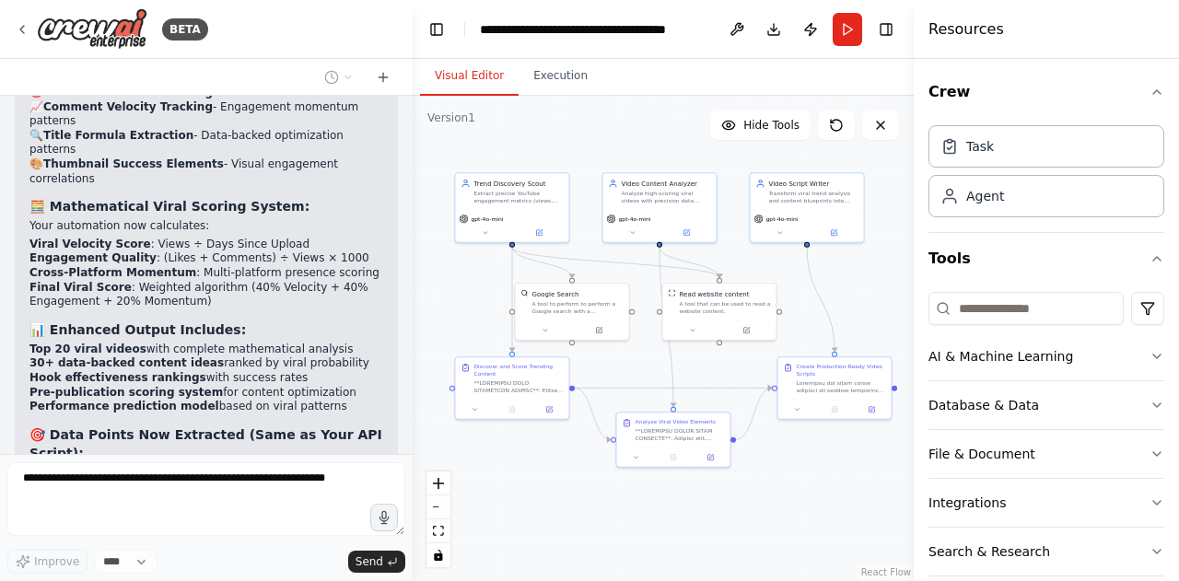
drag, startPoint x: 829, startPoint y: 511, endPoint x: 820, endPoint y: 478, distance: 34.4
click at [820, 478] on div ".deletable-edge-delete-btn { width: 20px; height: 20px; border: 0px solid #ffff…" at bounding box center [663, 338] width 501 height 485
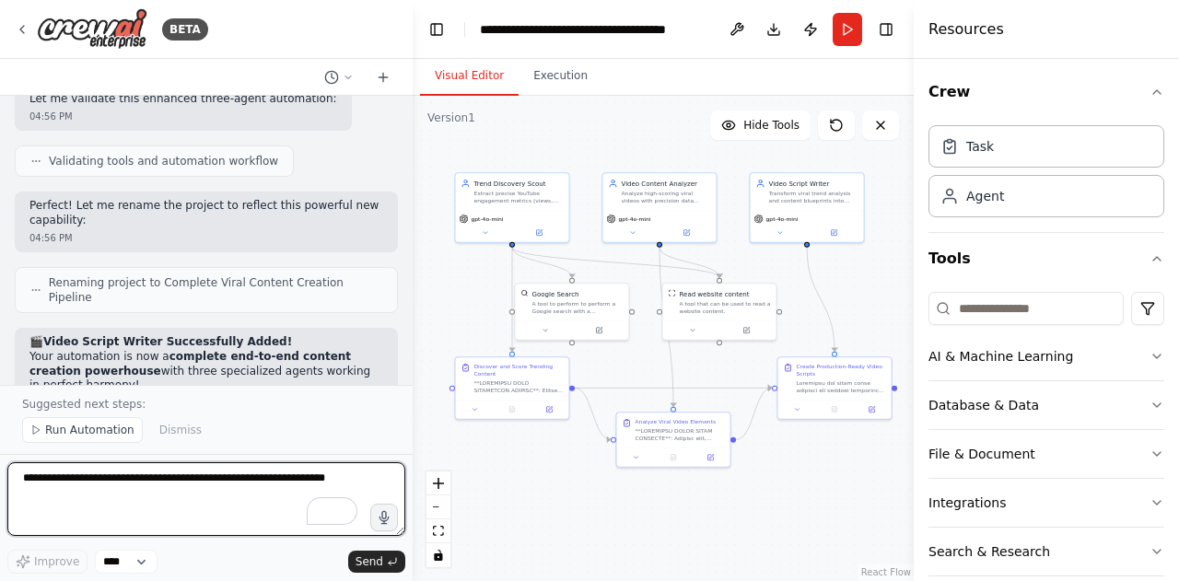
scroll to position [25522, 0]
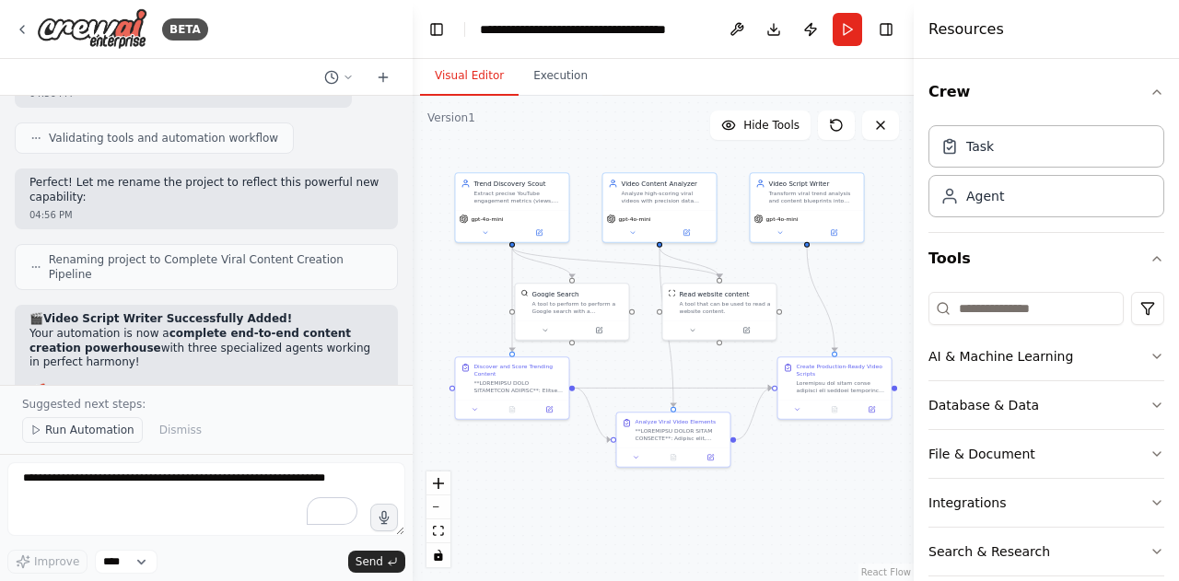
click at [114, 433] on span "Run Automation" at bounding box center [89, 430] width 89 height 15
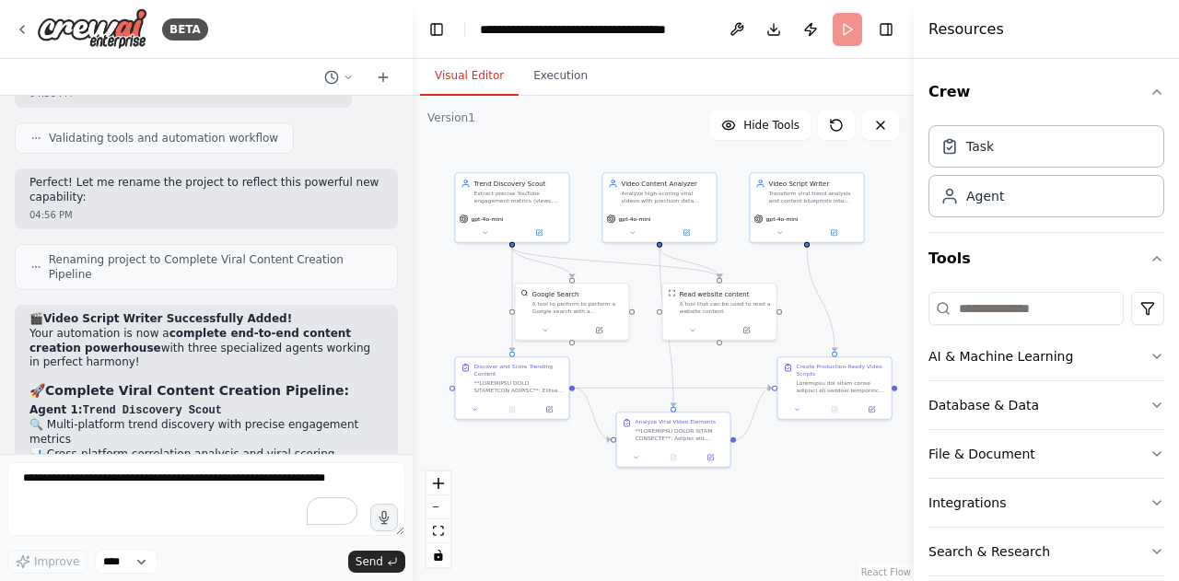
scroll to position [25454, 0]
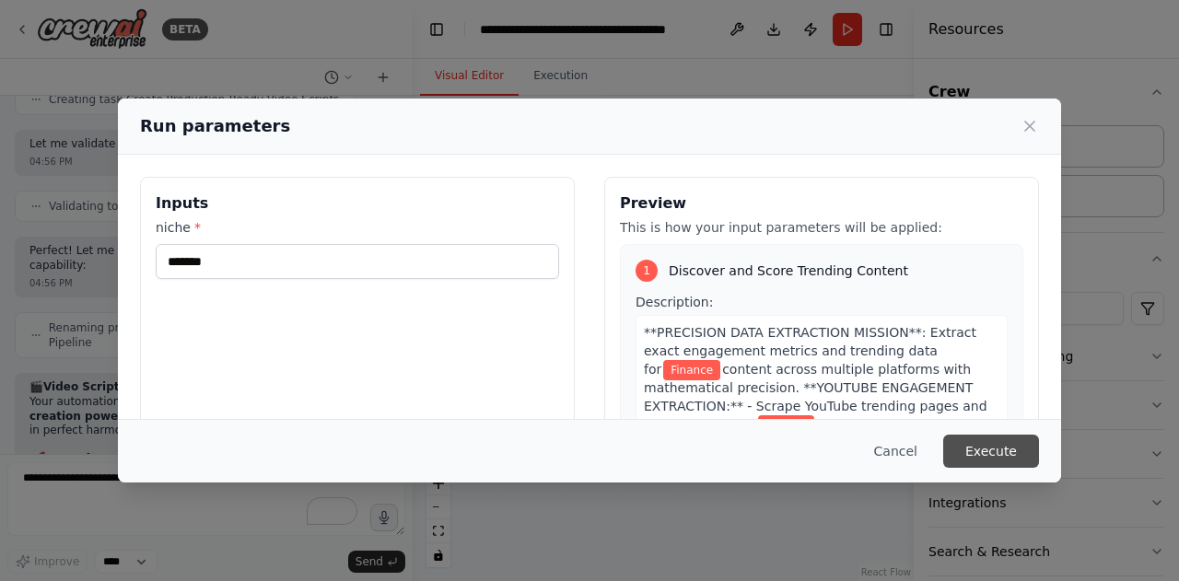
click at [999, 452] on button "Execute" at bounding box center [991, 451] width 96 height 33
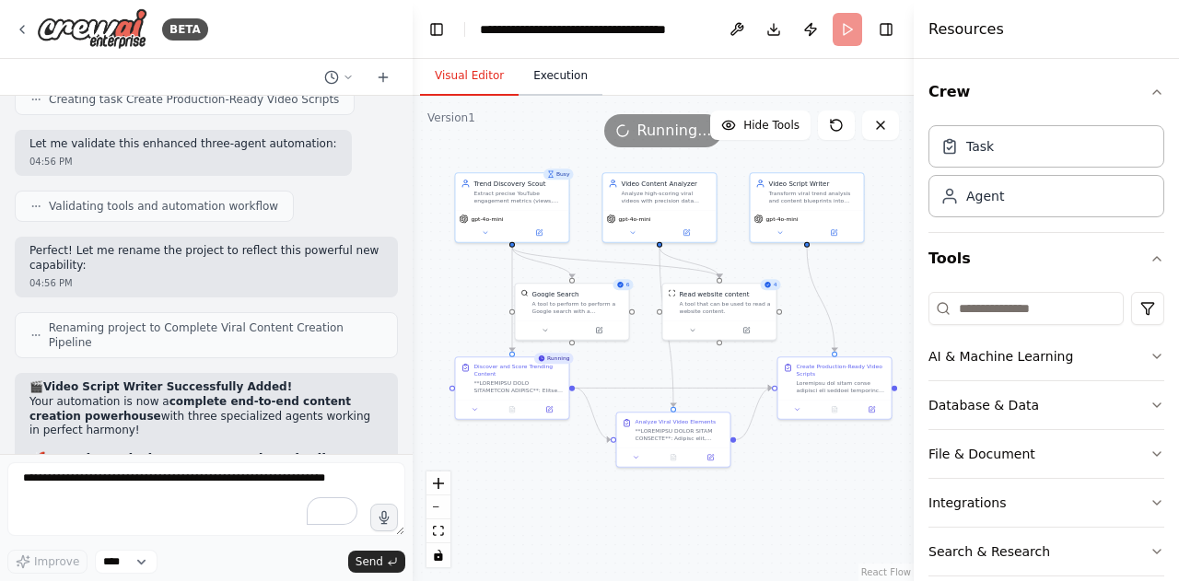
click at [547, 74] on button "Execution" at bounding box center [560, 76] width 84 height 39
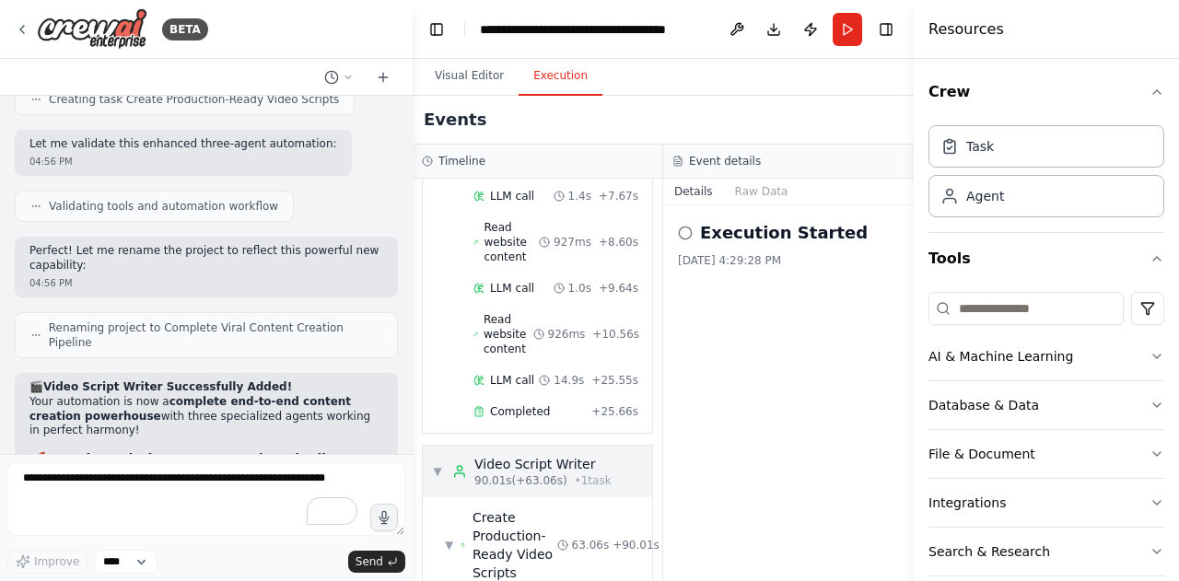
scroll to position [1770, 0]
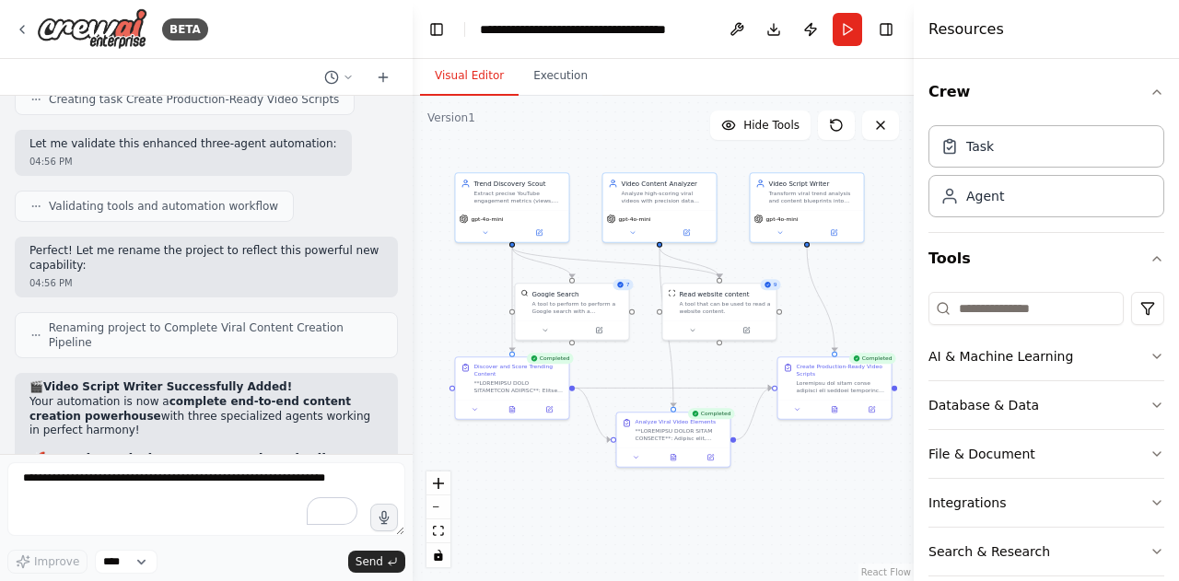
click at [460, 62] on button "Visual Editor" at bounding box center [469, 76] width 99 height 39
click at [824, 406] on button at bounding box center [834, 407] width 39 height 11
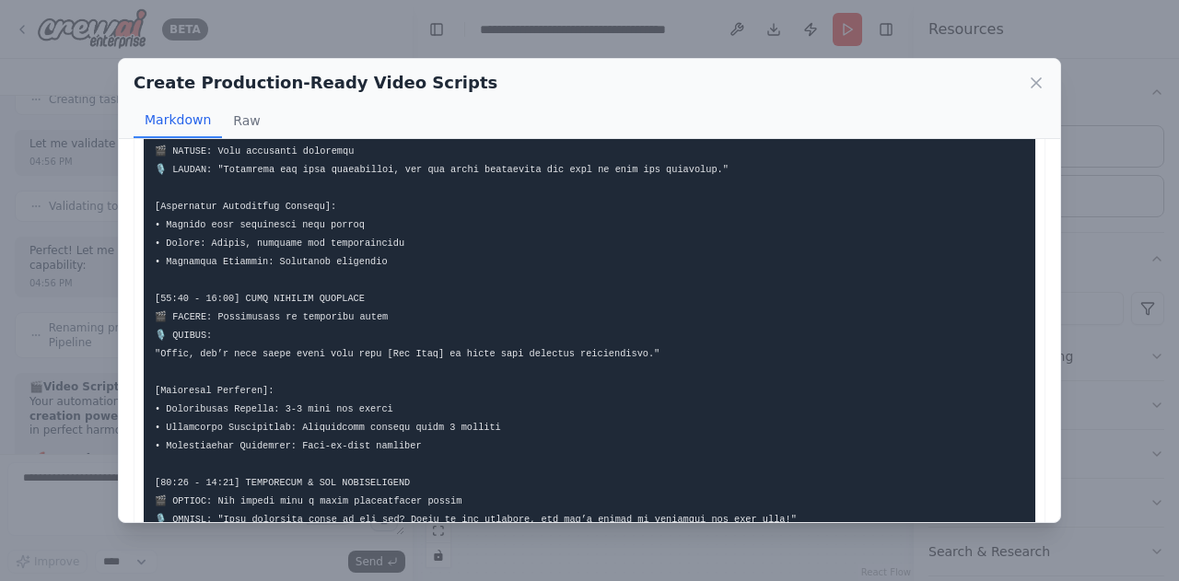
scroll to position [5341, 0]
click at [1041, 82] on icon at bounding box center [1036, 83] width 18 height 18
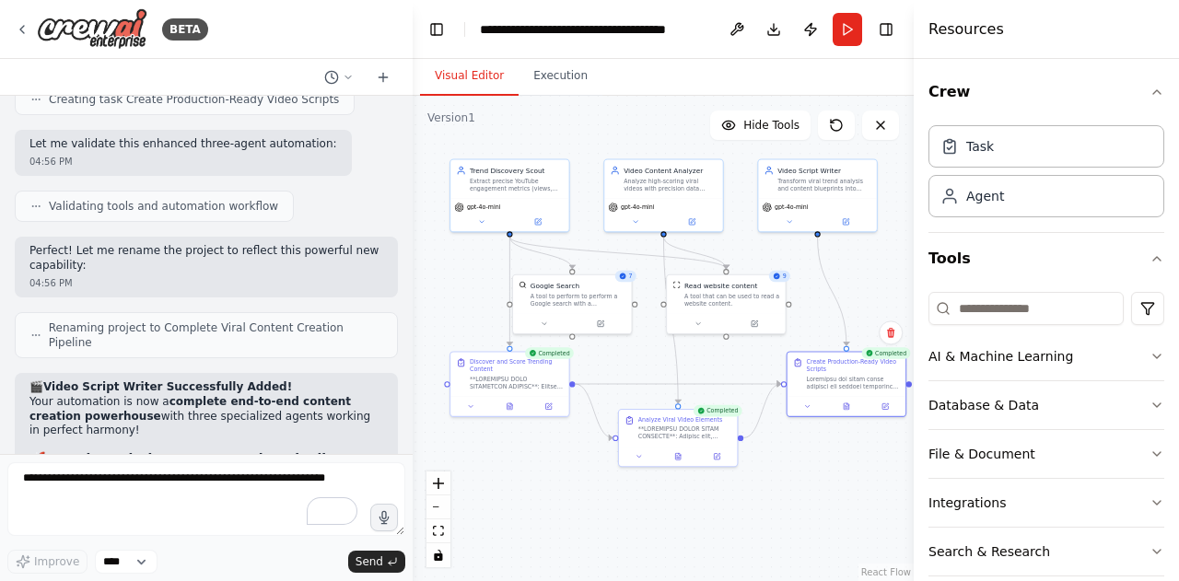
drag, startPoint x: 442, startPoint y: 298, endPoint x: 441, endPoint y: 289, distance: 9.3
click at [441, 289] on div ".deletable-edge-delete-btn { width: 20px; height: 20px; border: 0px solid #ffff…" at bounding box center [663, 338] width 501 height 485
click at [842, 407] on icon at bounding box center [845, 404] width 7 height 7
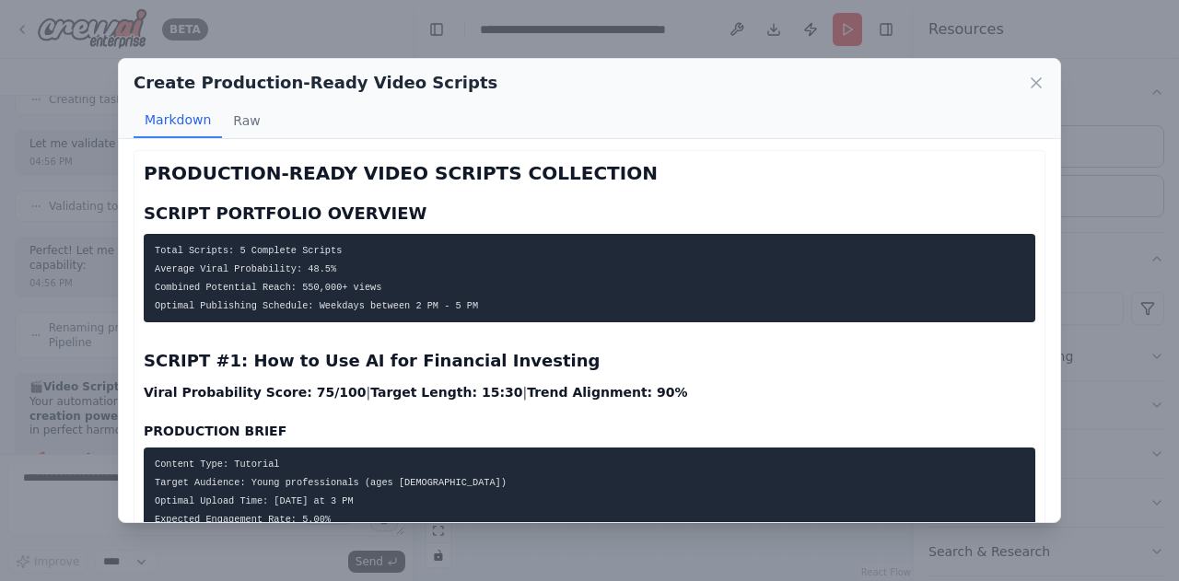
scroll to position [0, 0]
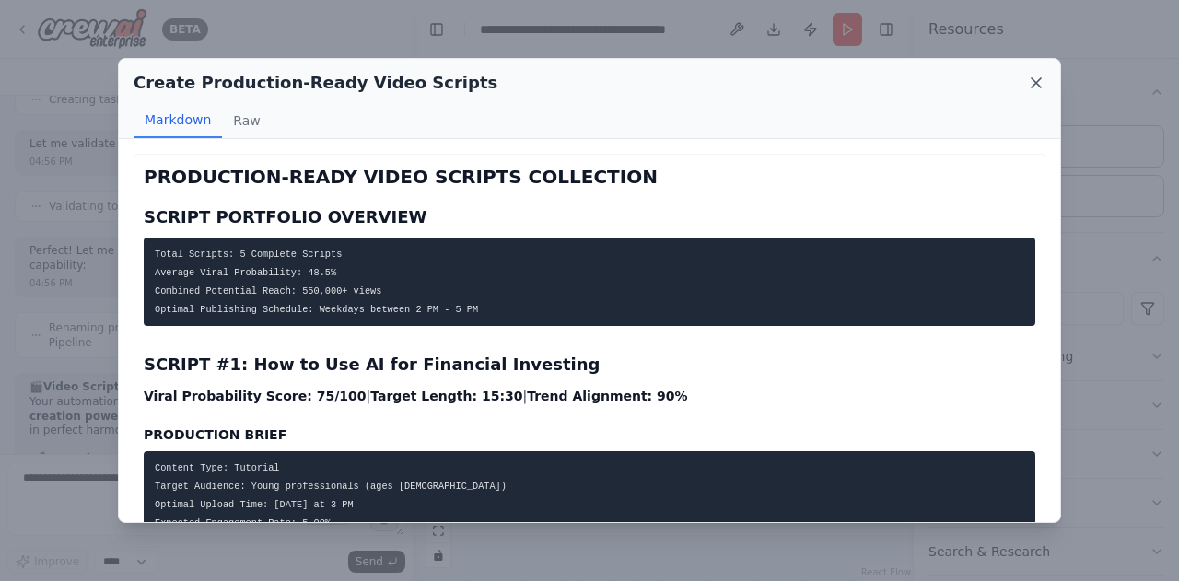
click at [1029, 84] on icon at bounding box center [1036, 83] width 18 height 18
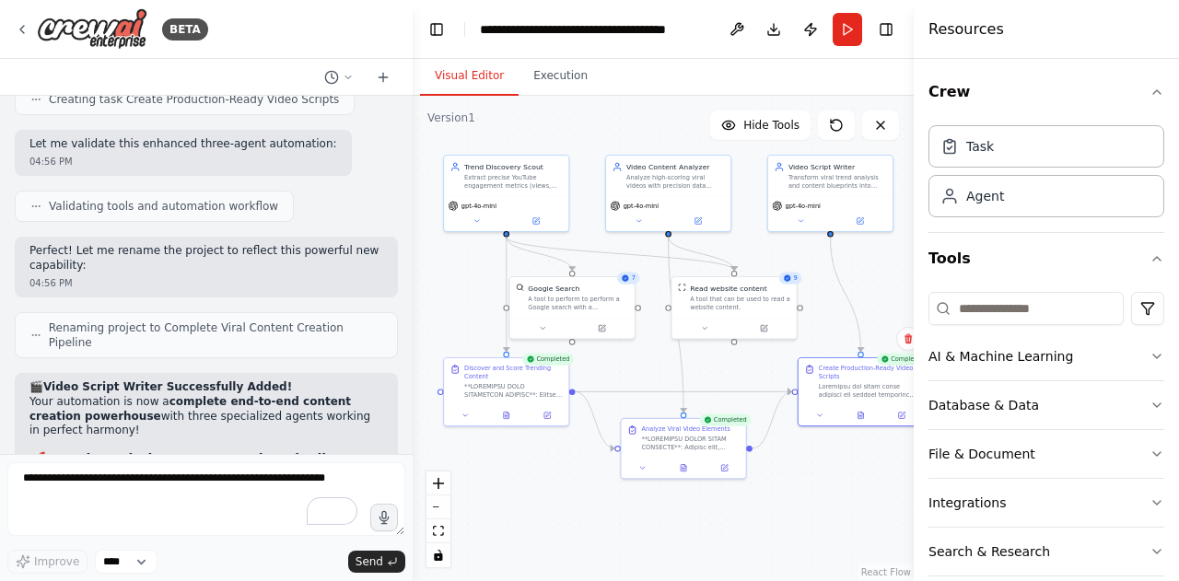
drag, startPoint x: 577, startPoint y: 205, endPoint x: 585, endPoint y: 214, distance: 11.1
click at [585, 214] on div ".deletable-edge-delete-btn { width: 20px; height: 20px; border: 0px solid #ffff…" at bounding box center [663, 338] width 501 height 485
click at [684, 467] on icon at bounding box center [684, 466] width 8 height 8
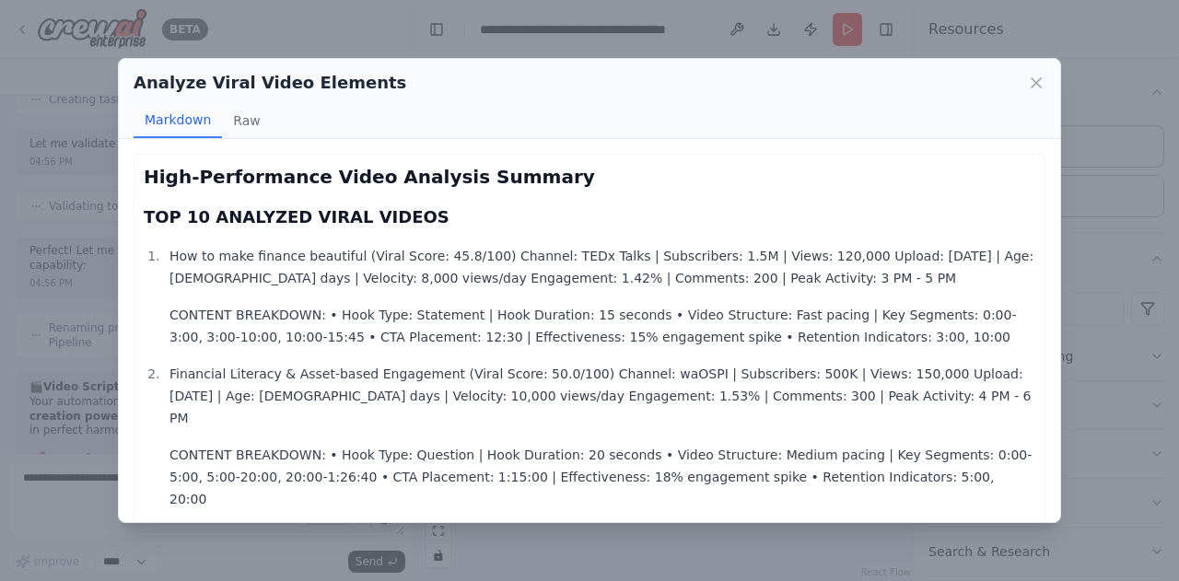
scroll to position [336, 0]
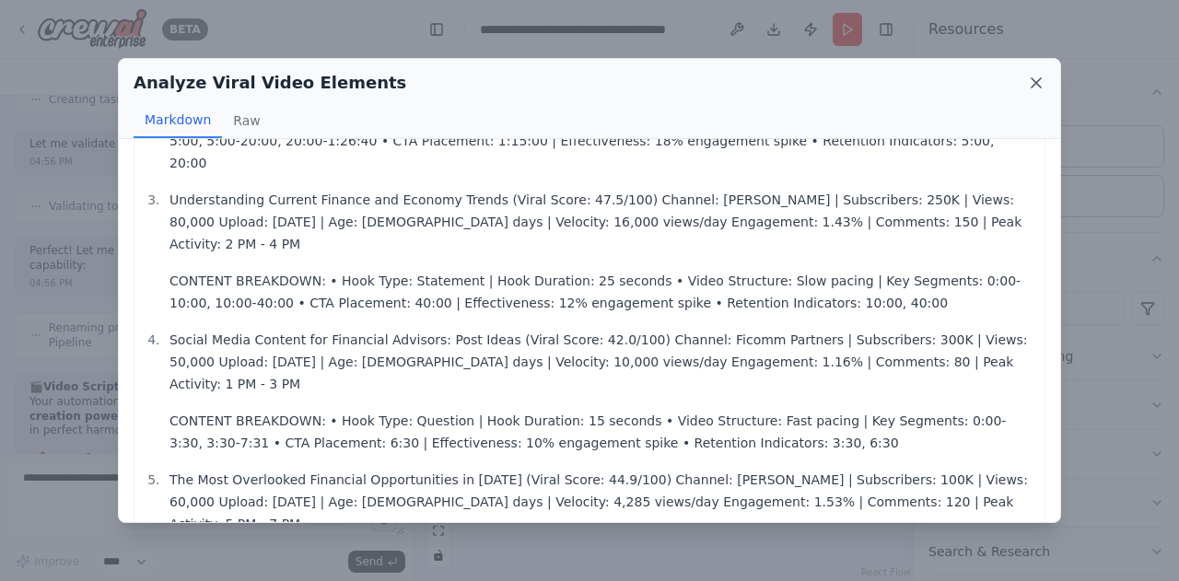
click at [1037, 79] on icon at bounding box center [1036, 83] width 18 height 18
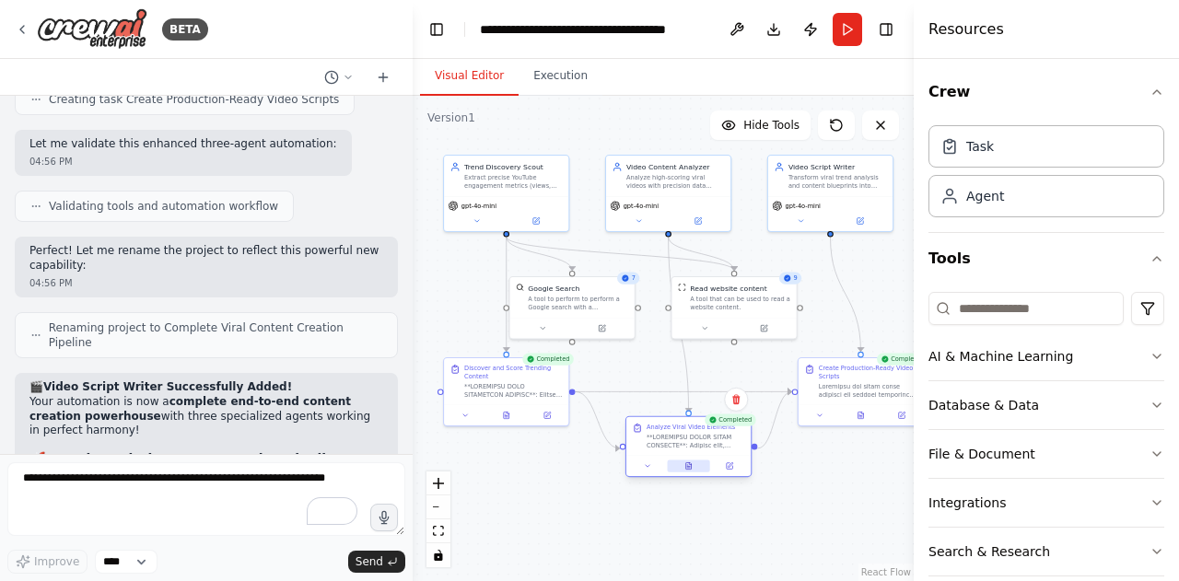
click at [689, 471] on button at bounding box center [688, 466] width 43 height 12
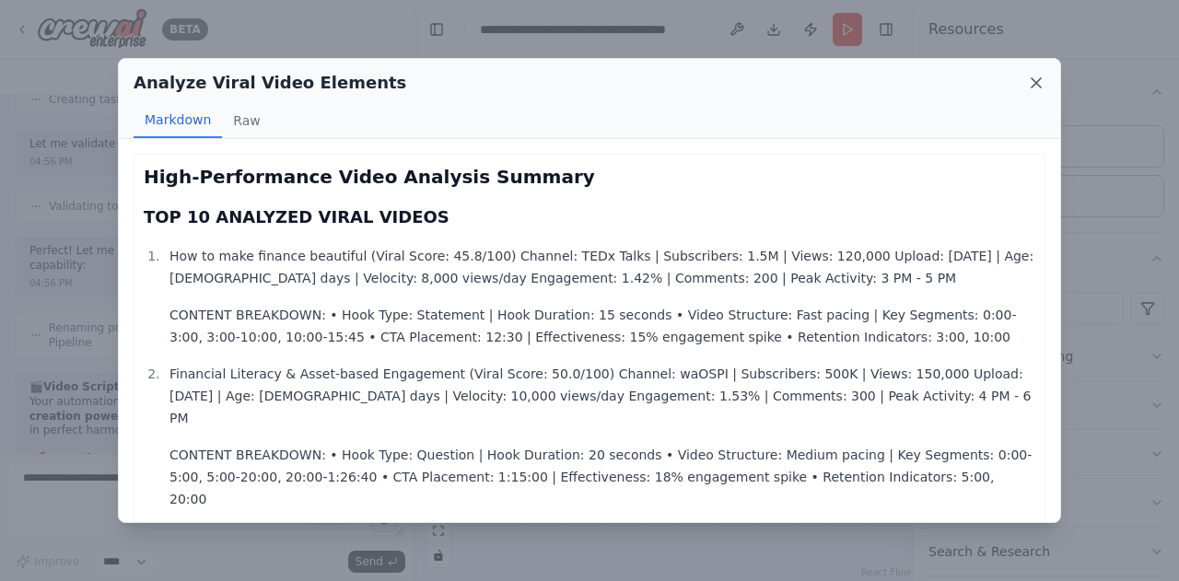
click at [1033, 81] on icon at bounding box center [1035, 82] width 9 height 9
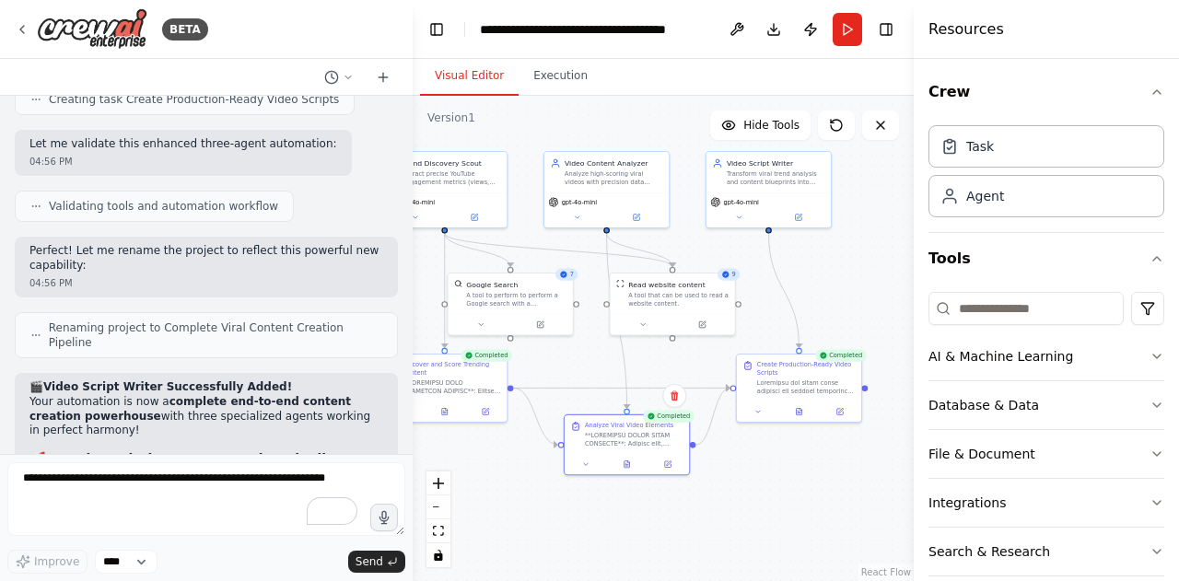
drag, startPoint x: 821, startPoint y: 483, endPoint x: 763, endPoint y: 479, distance: 59.1
click at [763, 479] on div ".deletable-edge-delete-btn { width: 20px; height: 20px; border: 0px solid #ffff…" at bounding box center [663, 338] width 501 height 485
click at [801, 413] on button at bounding box center [801, 408] width 43 height 12
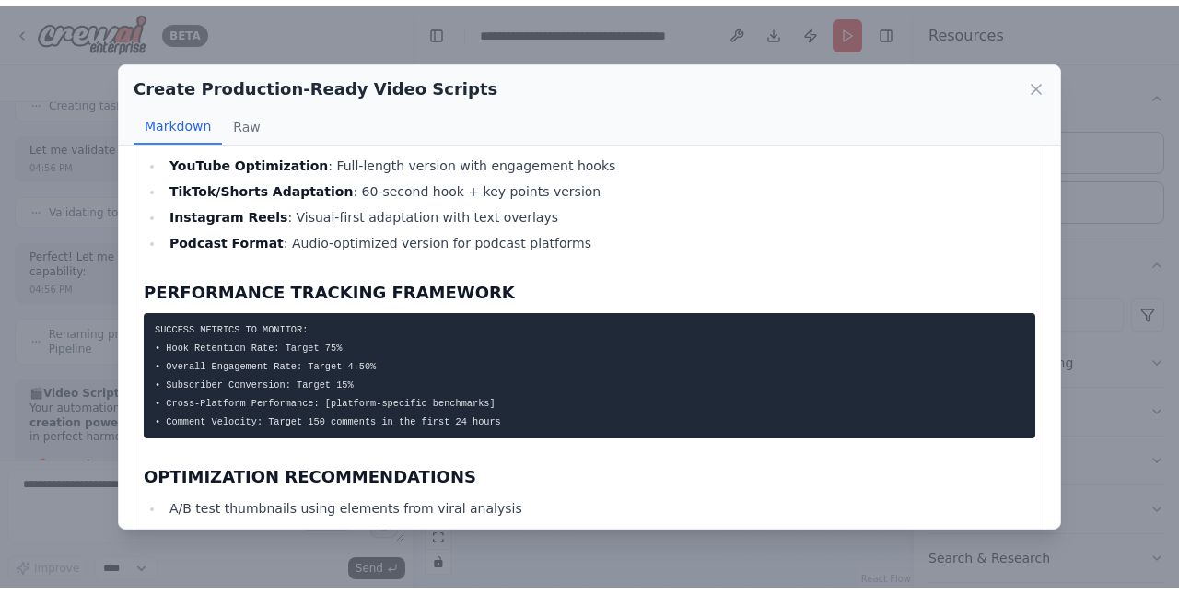
scroll to position [6462, 0]
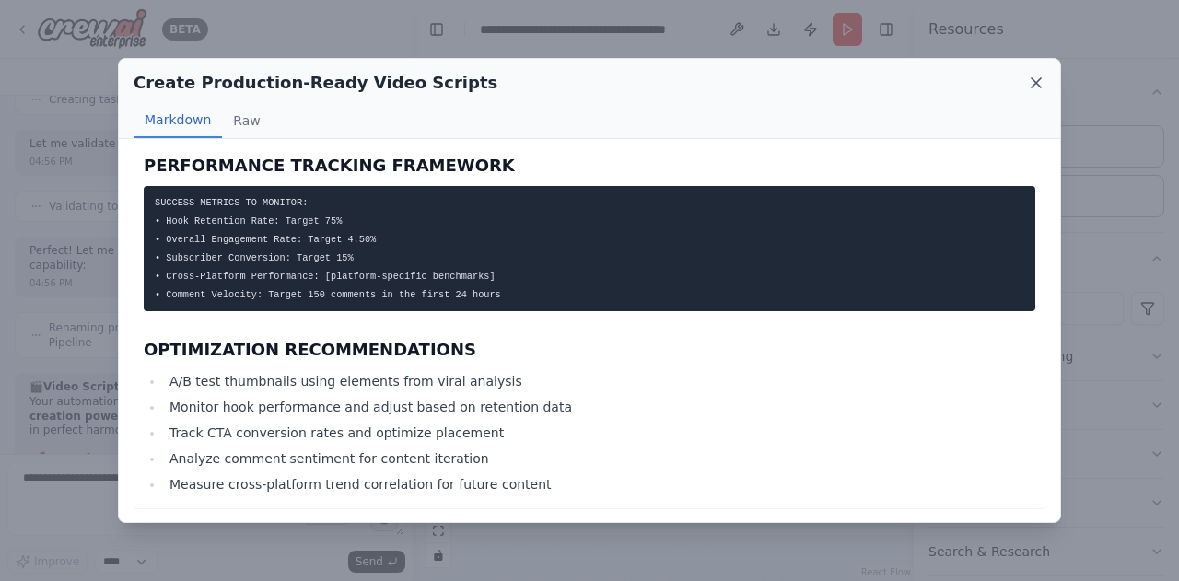
click at [1042, 76] on icon at bounding box center [1036, 83] width 18 height 18
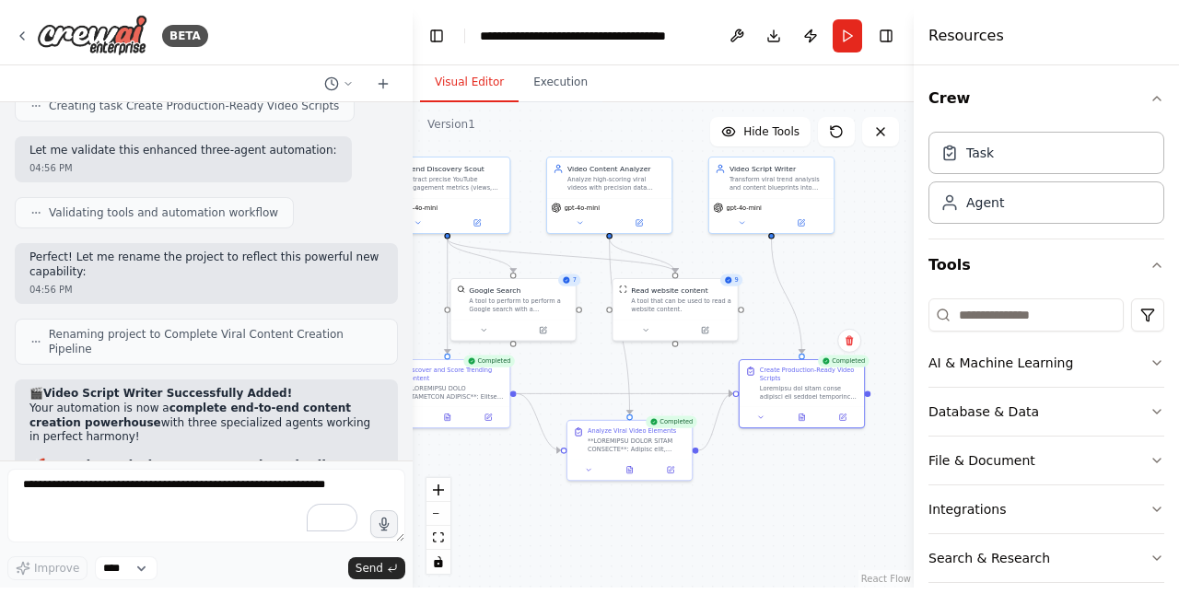
scroll to position [25440, 0]
